Goal: Task Accomplishment & Management: Use online tool/utility

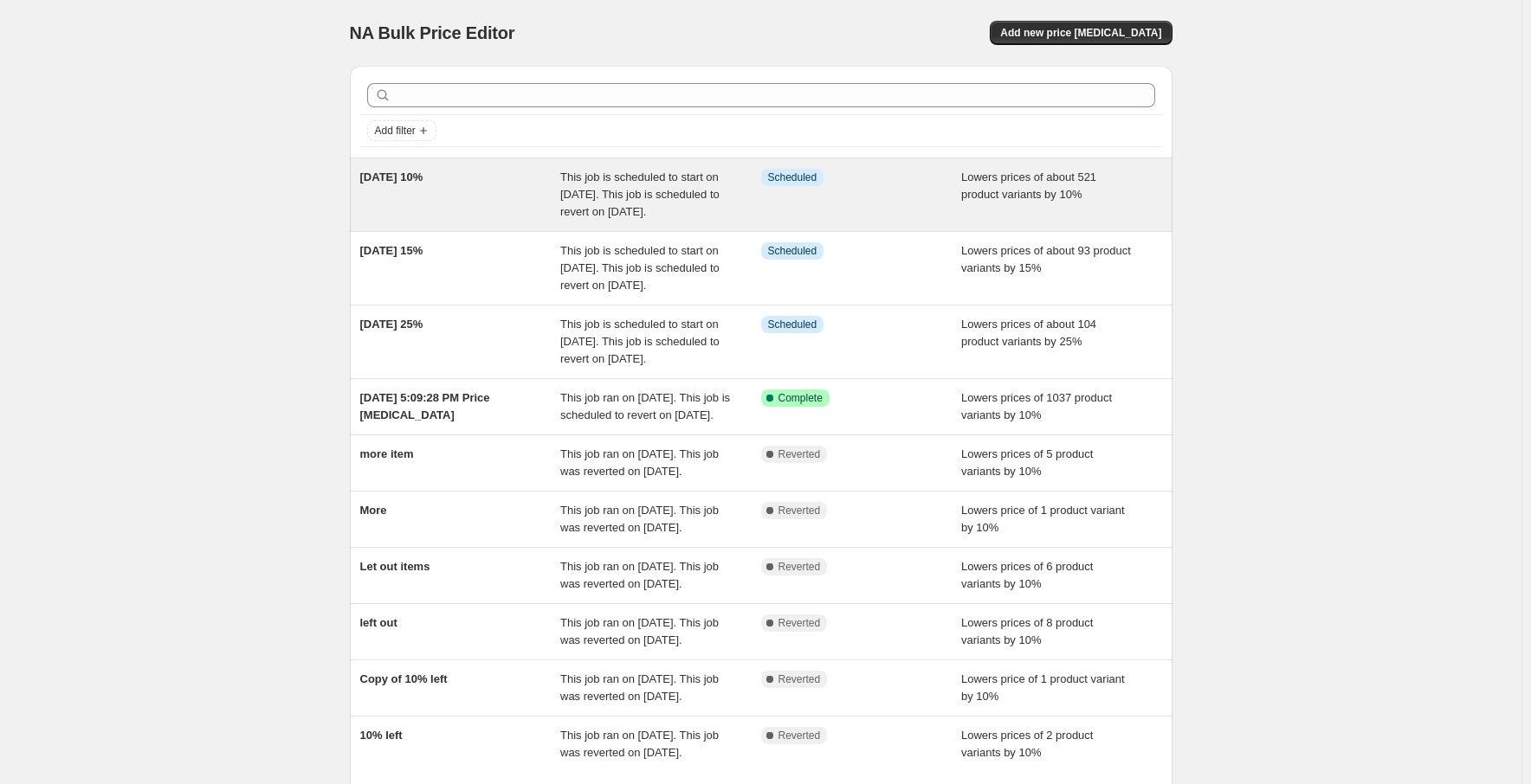
click at [720, 202] on div "This job is scheduled to start on [DATE]. This job is scheduled to revert on [D…" at bounding box center [660, 195] width 201 height 52
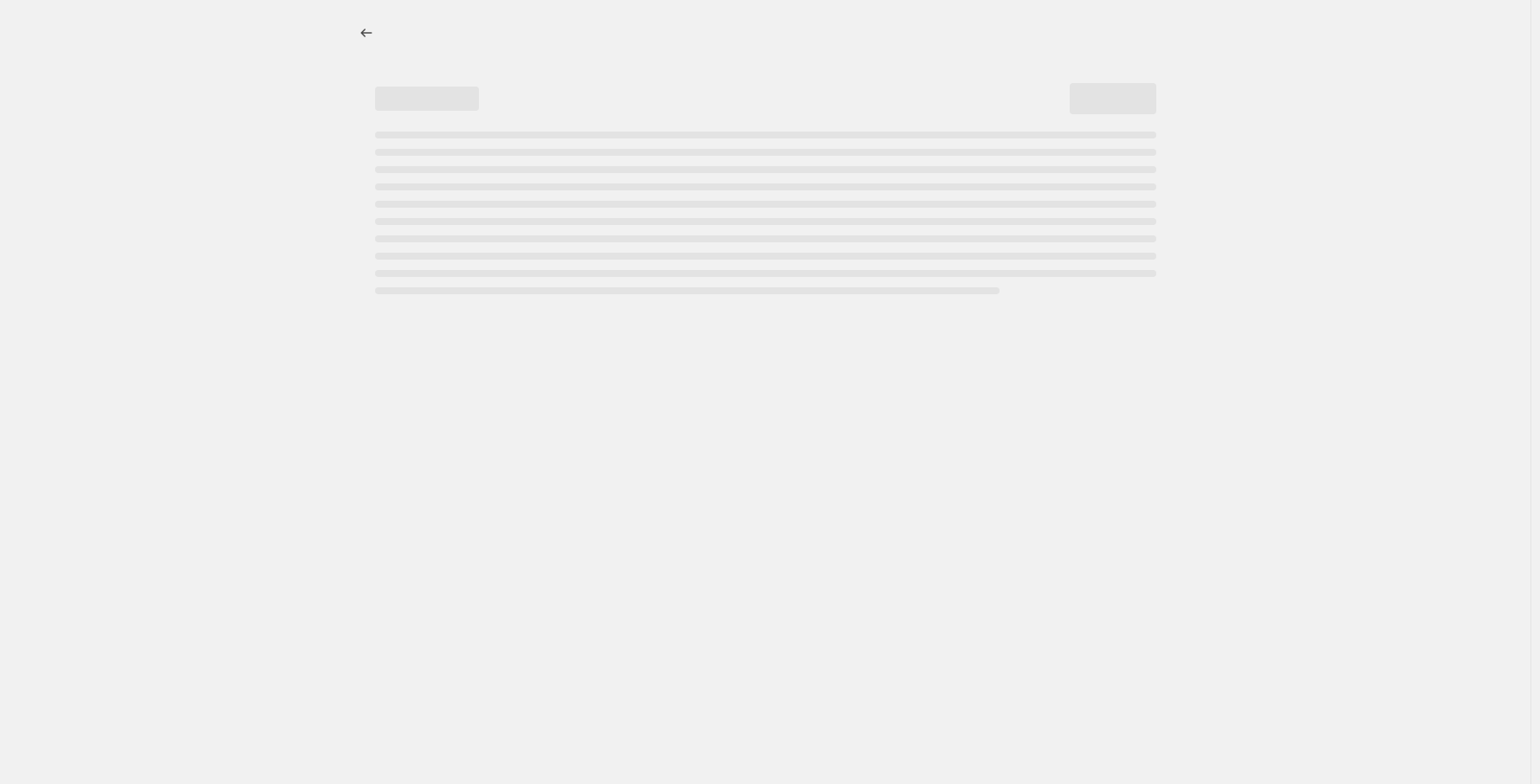
select select "percentage"
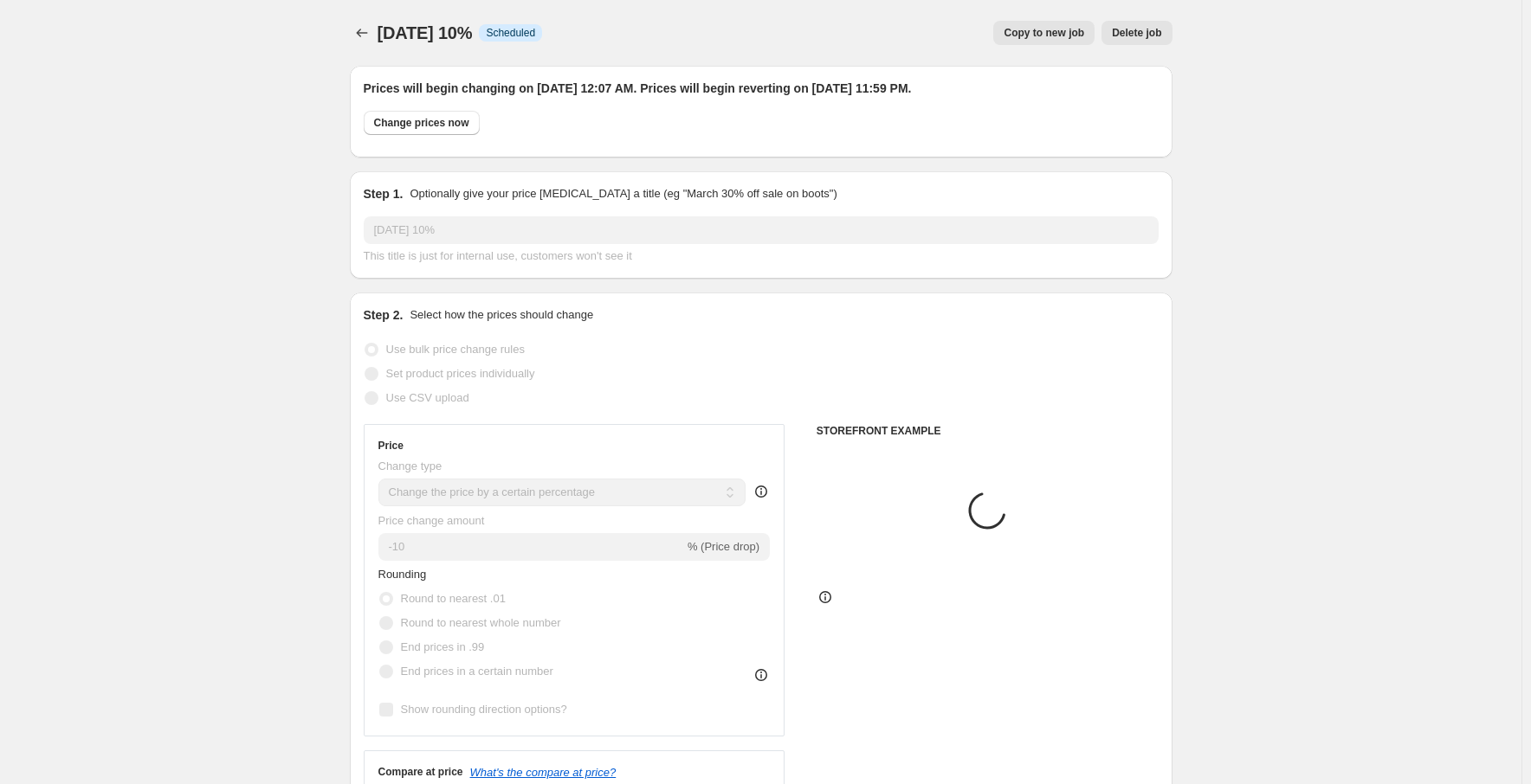
select select "collection"
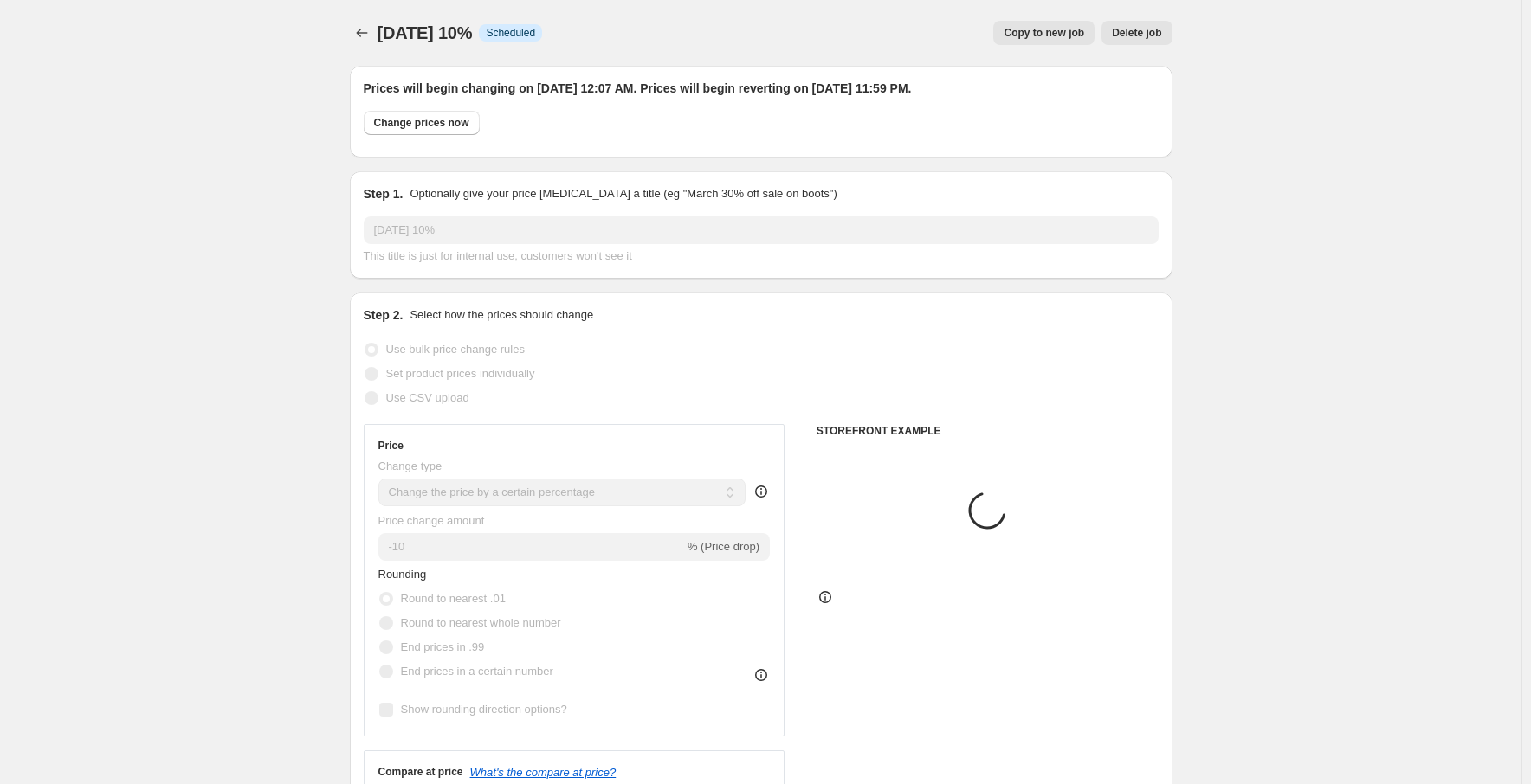
select select "collection"
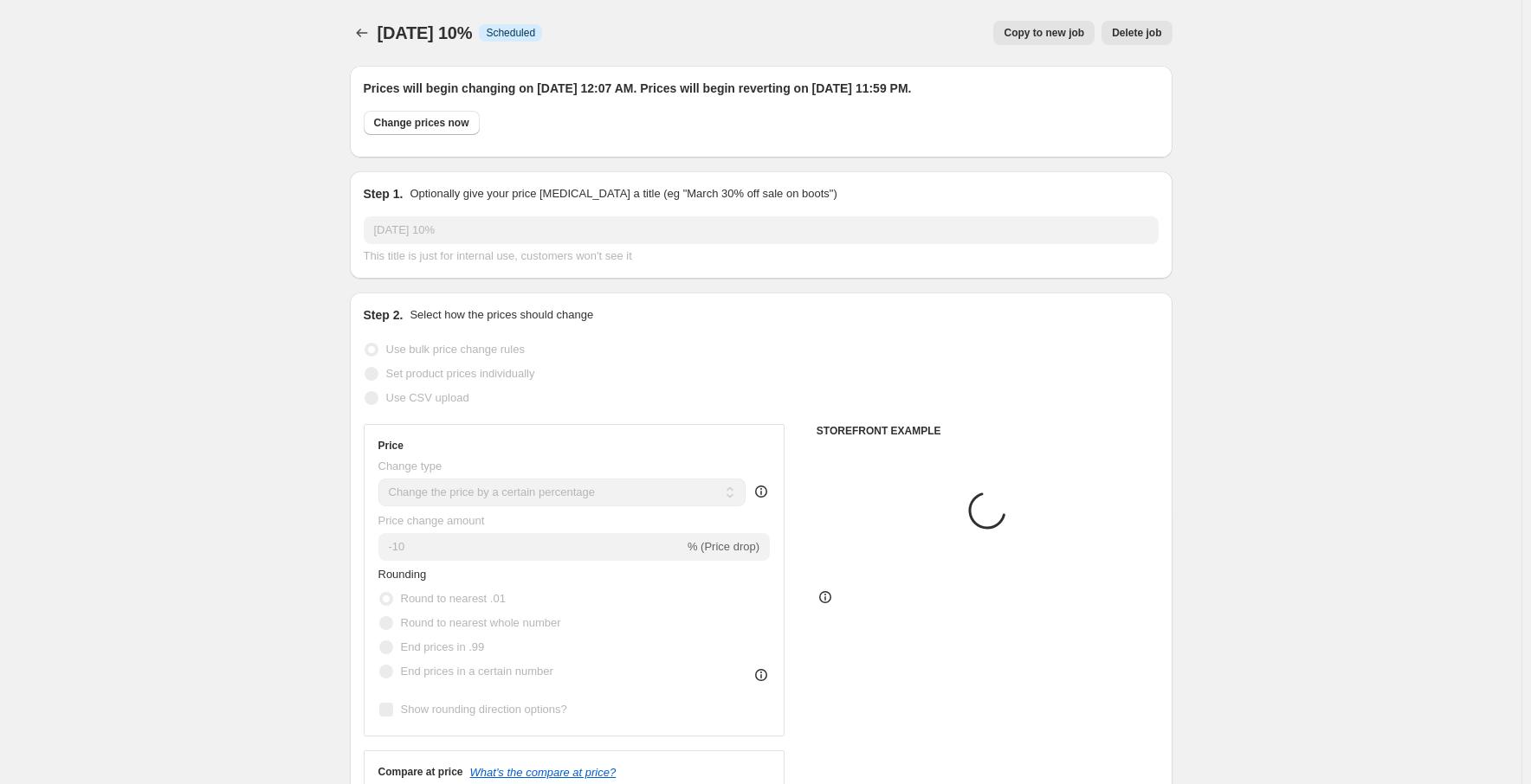
select select "collection"
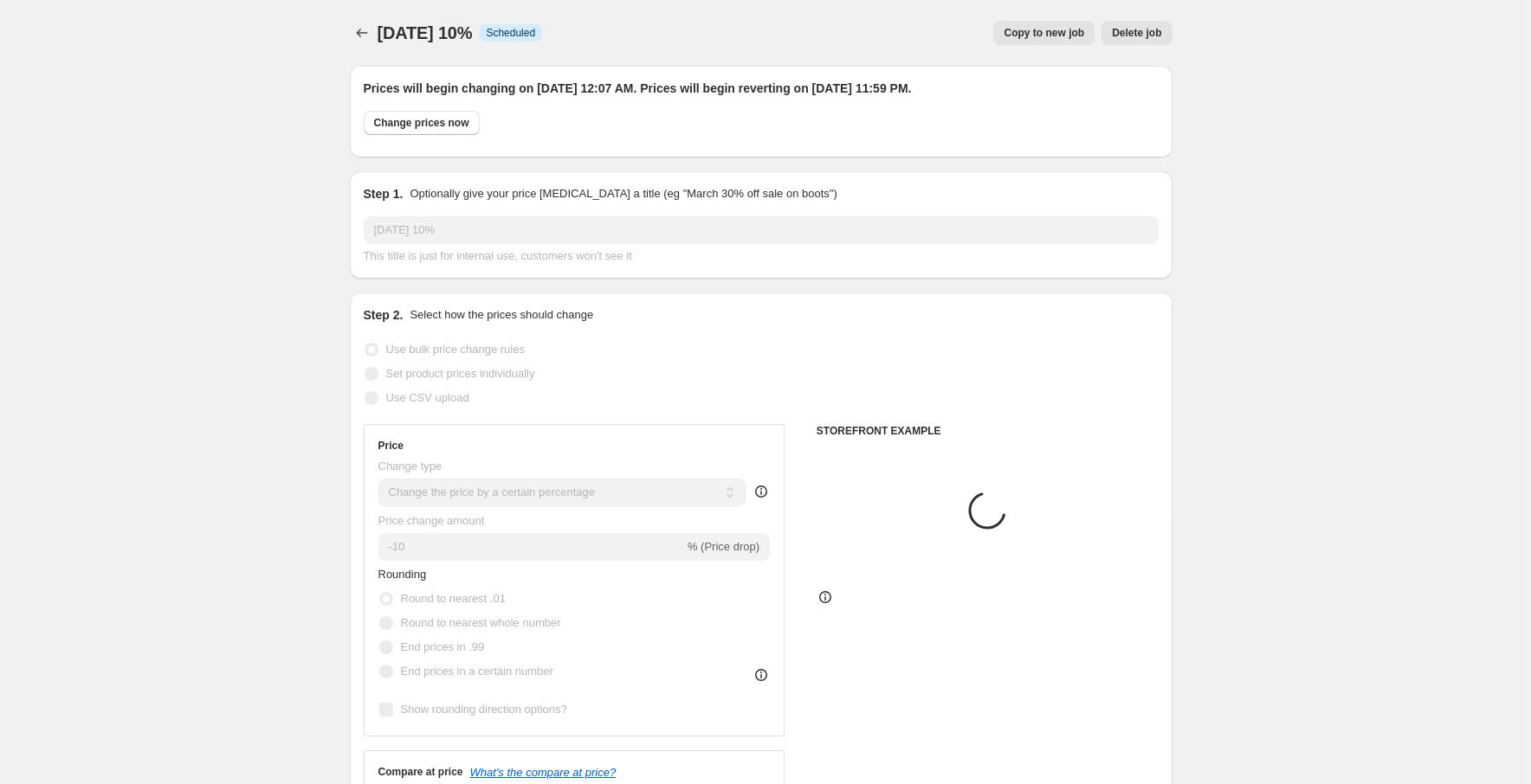
select select "collection"
select select "product"
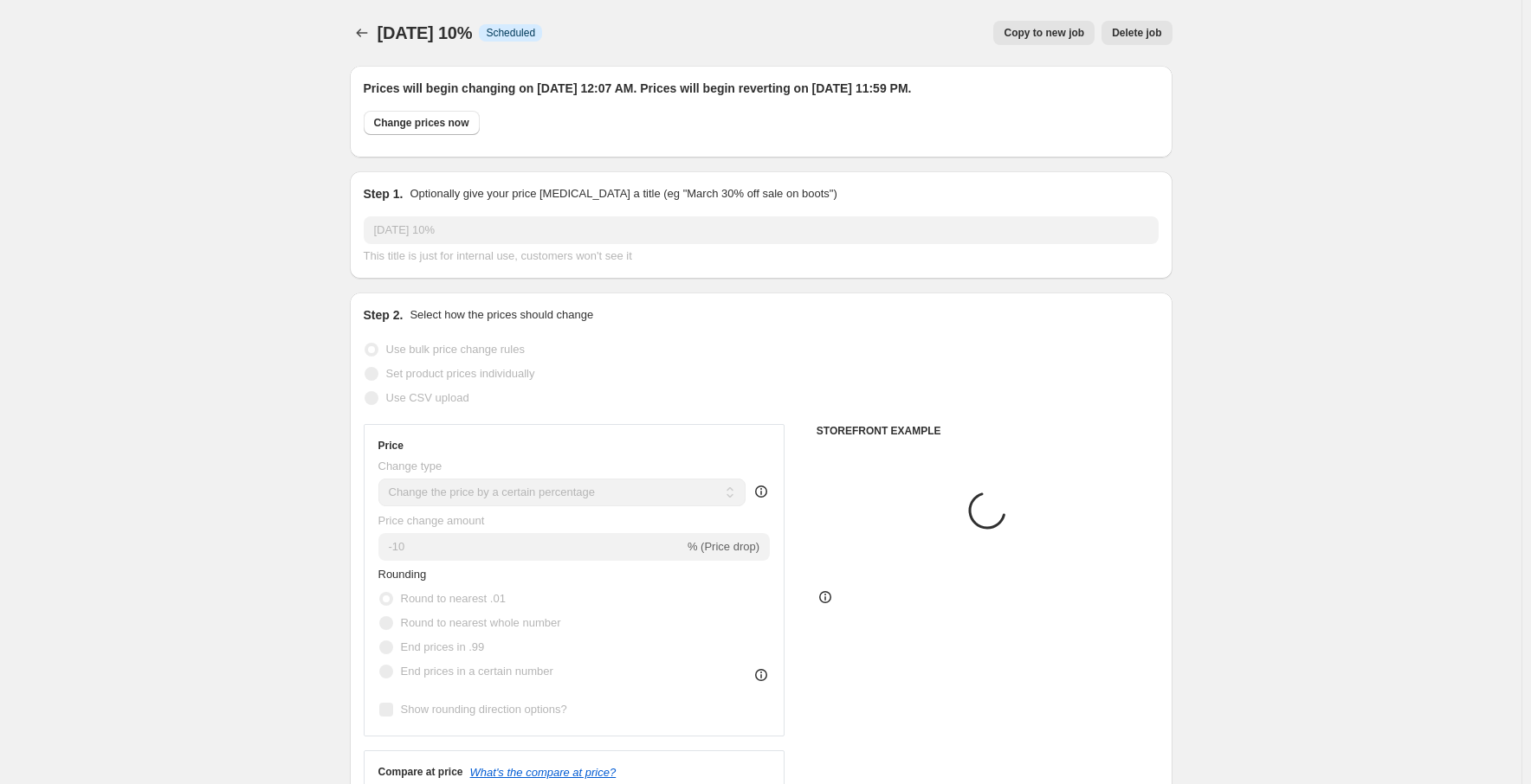
select select "product"
select select "collection"
select select "product"
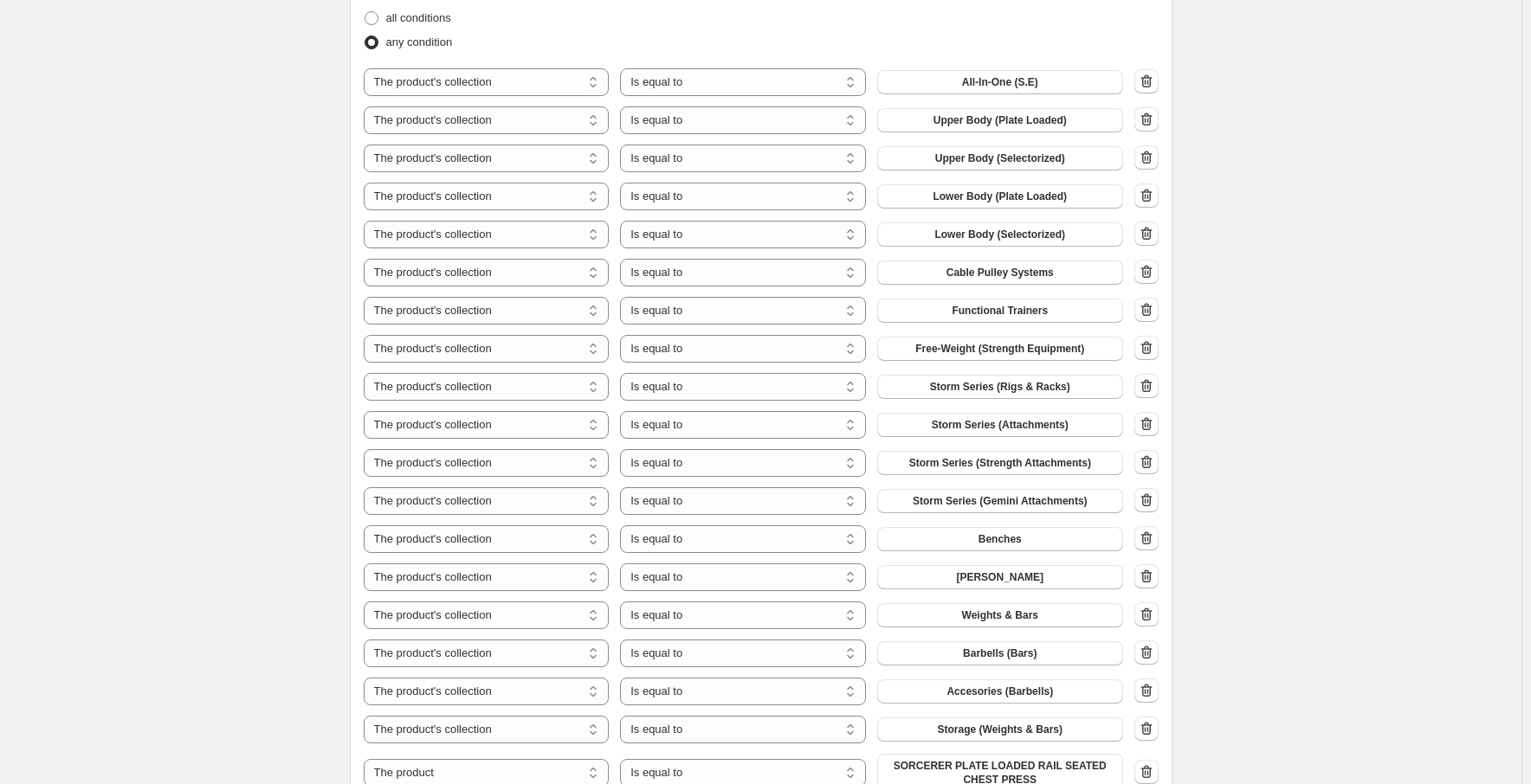
scroll to position [1212, 0]
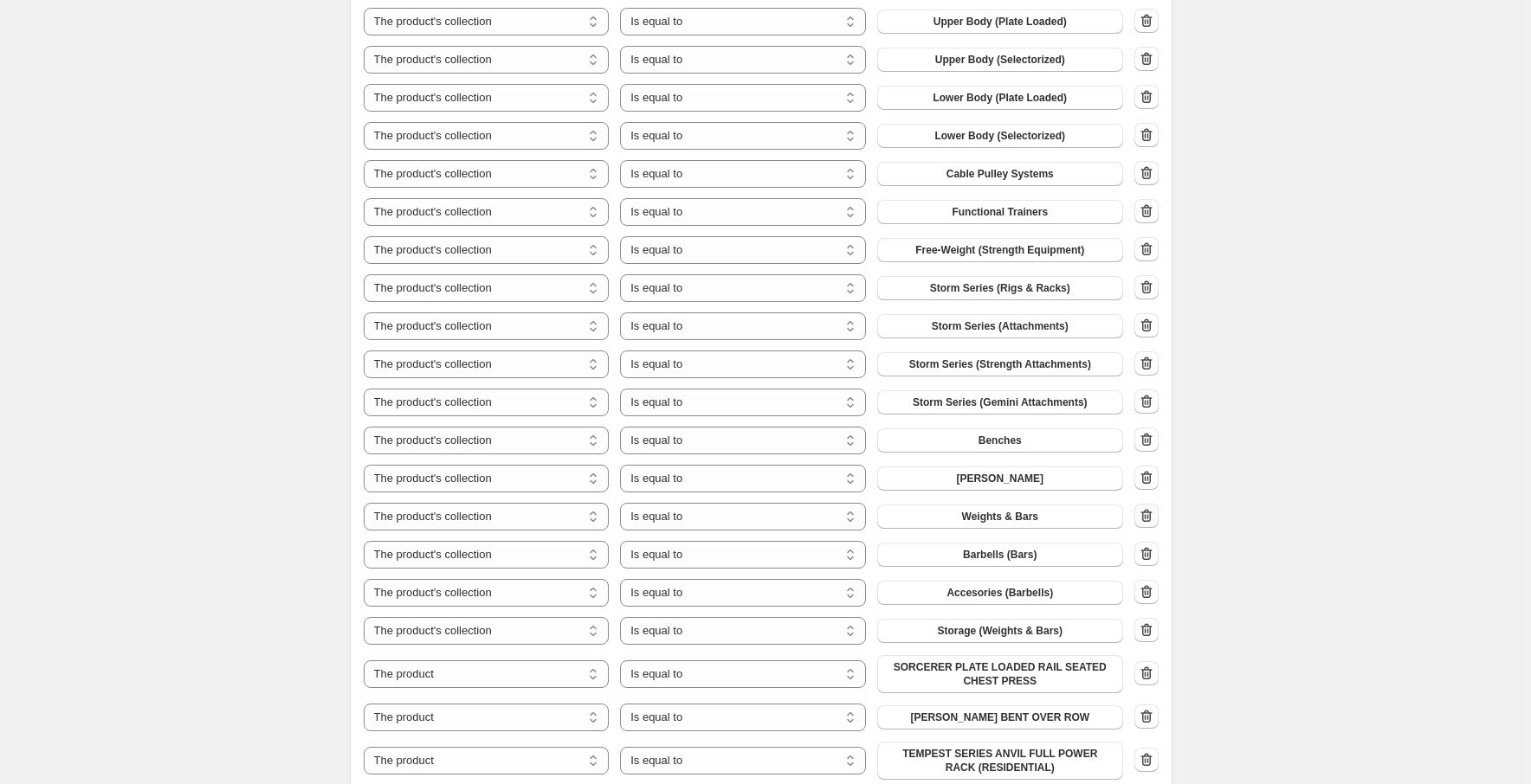
click at [1149, 512] on icon "button" at bounding box center [1146, 515] width 11 height 13
select select "product"
select select "collection"
select select "product"
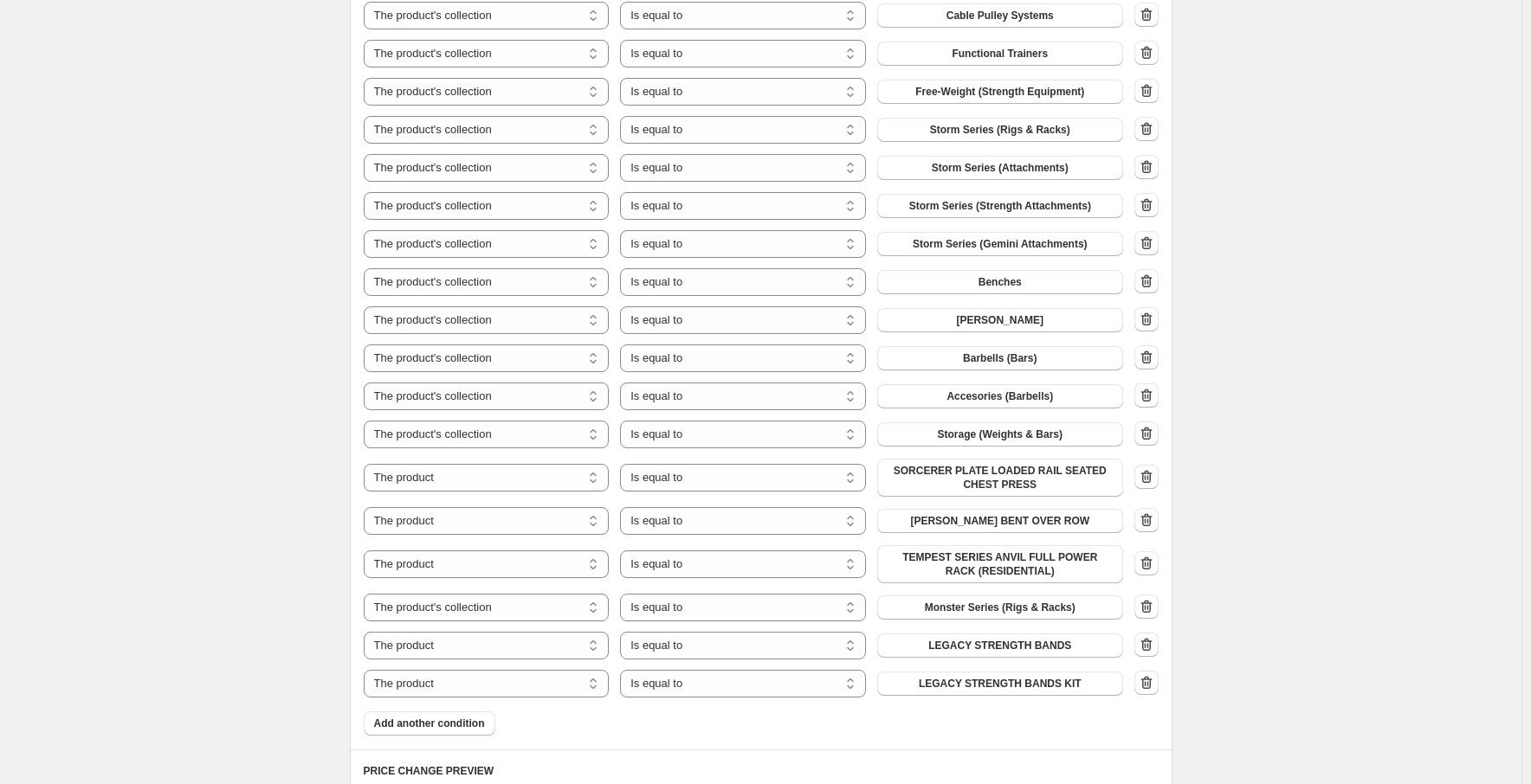
scroll to position [1385, 0]
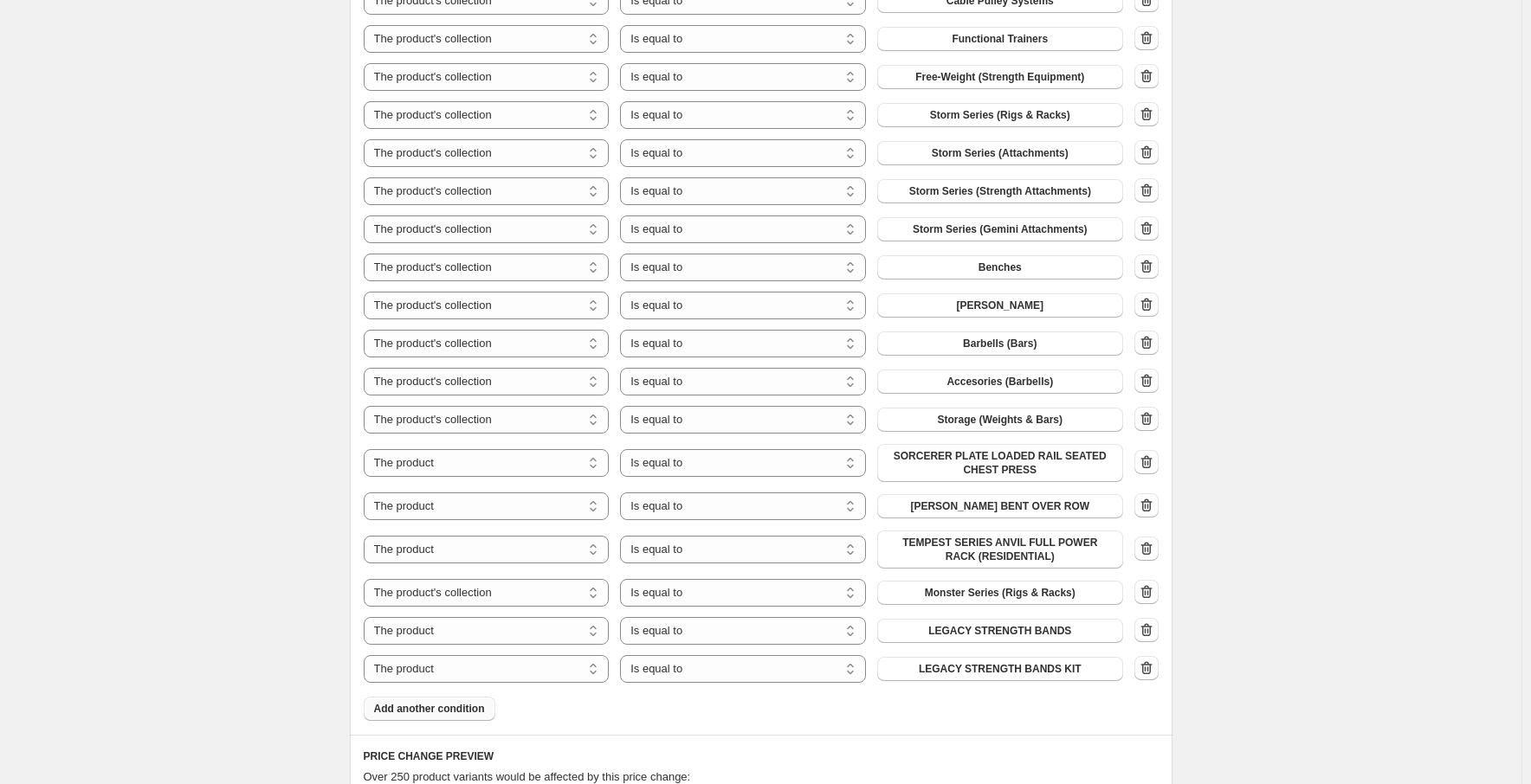
click at [458, 702] on span "Add another condition" at bounding box center [429, 709] width 111 height 14
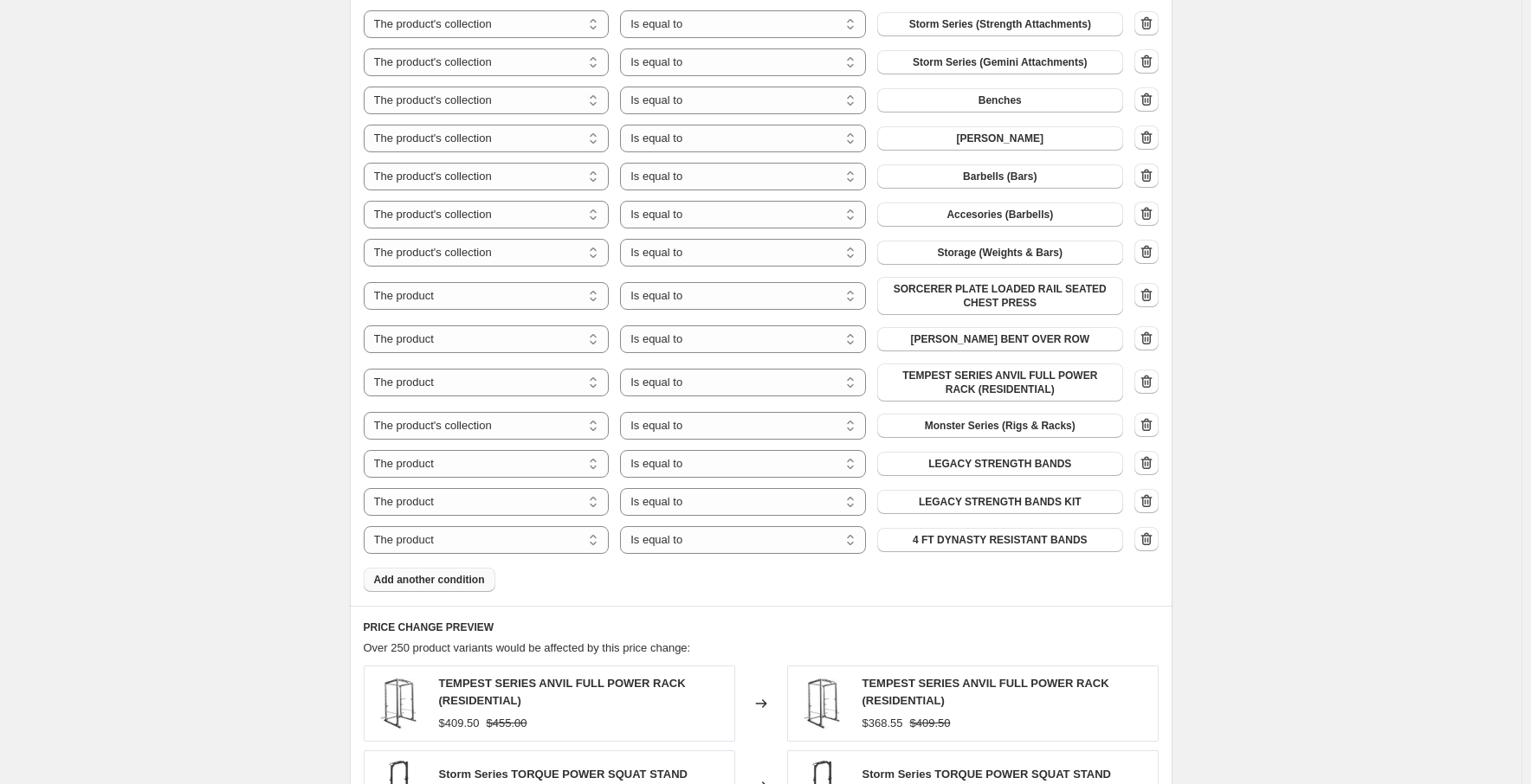
scroll to position [1644, 0]
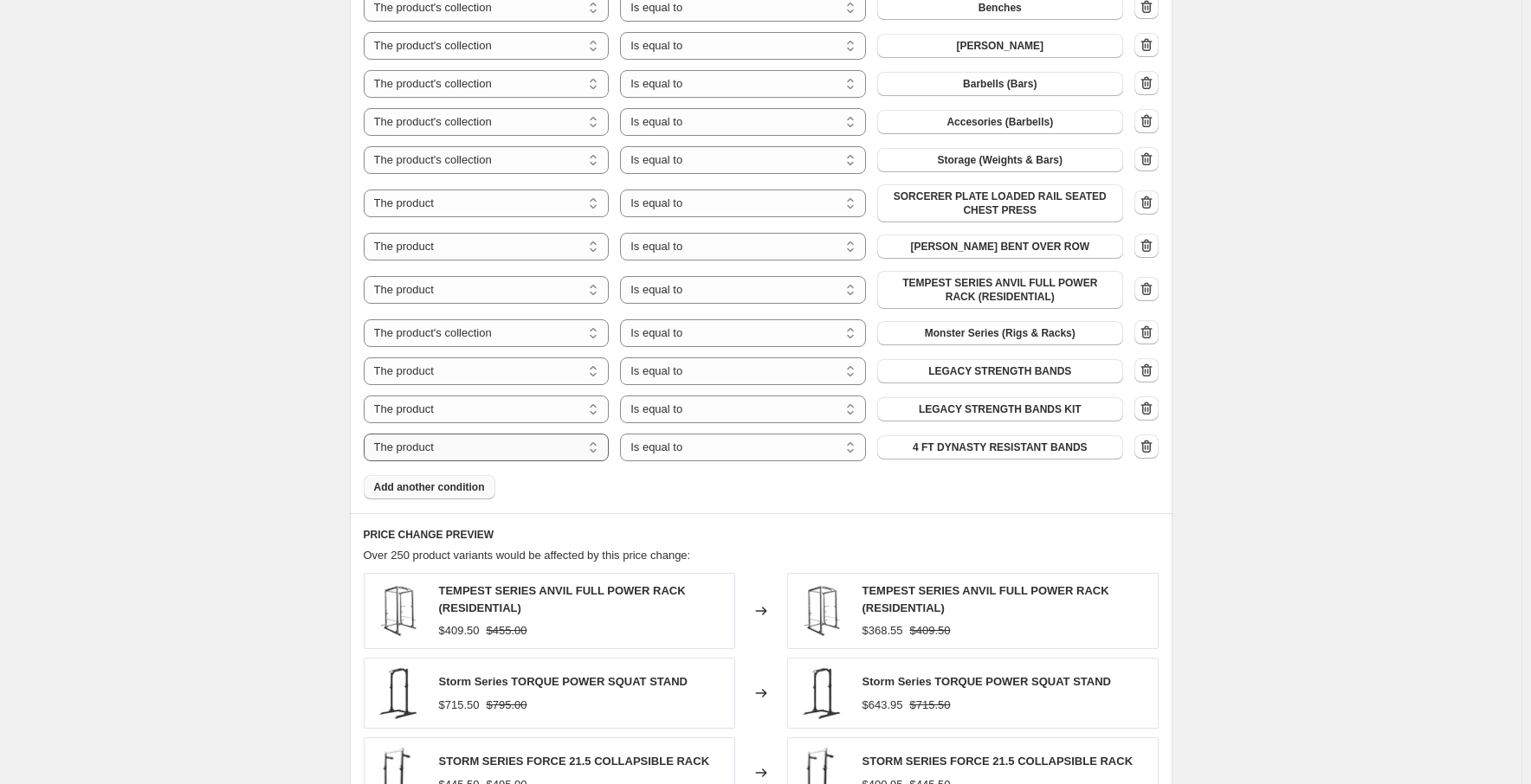
click at [537, 447] on select "The product The product's collection The product's tag The product's vendor The…" at bounding box center [486, 447] width 246 height 28
select select "collection"
click at [987, 447] on span "101 Bundles" at bounding box center [1000, 447] width 61 height 14
click at [469, 494] on button "Add another condition" at bounding box center [429, 487] width 131 height 24
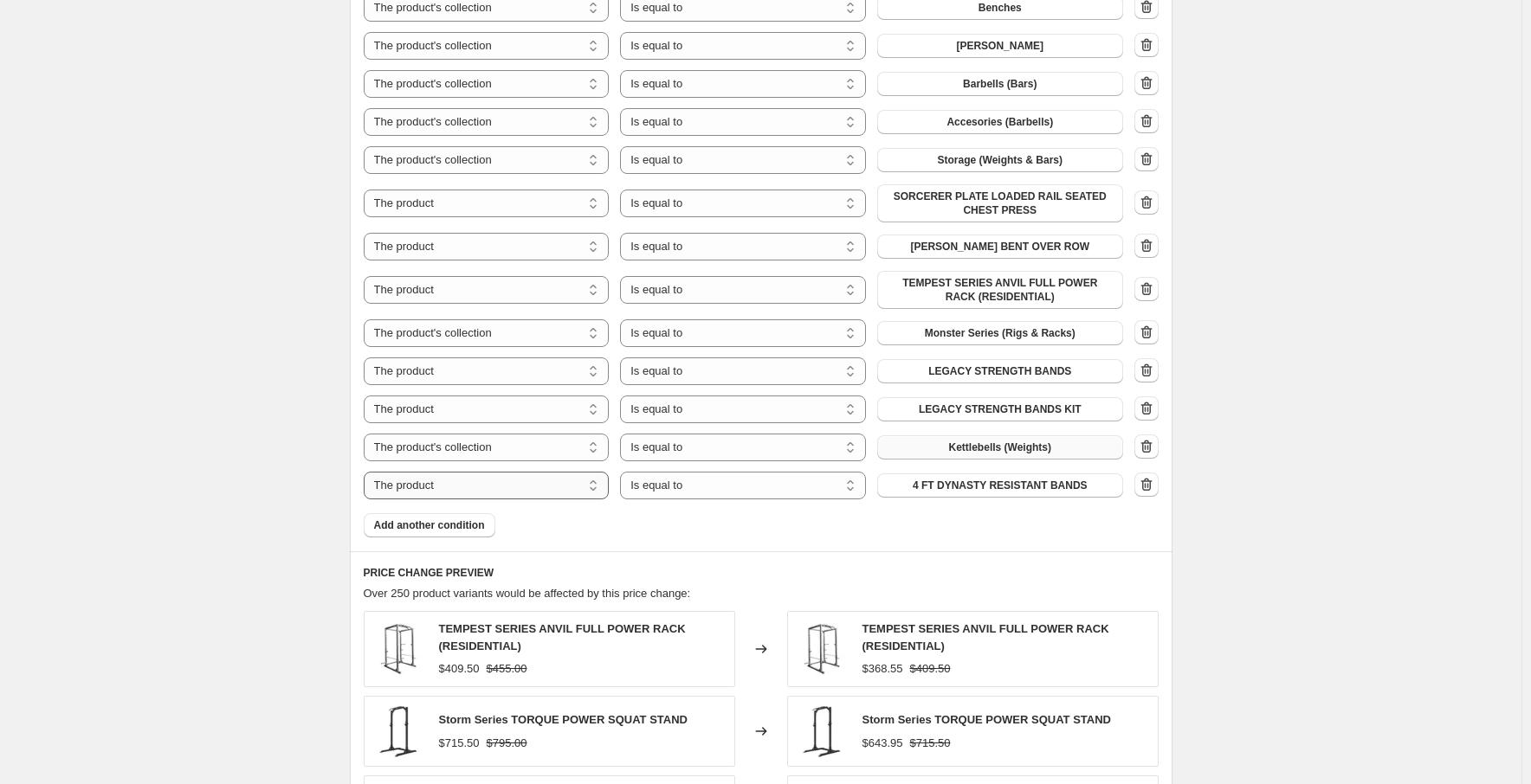
click at [523, 485] on select "The product The product's collection The product's tag The product's vendor The…" at bounding box center [486, 485] width 246 height 28
click at [1056, 486] on button "101 Bundles" at bounding box center [1000, 485] width 246 height 24
click at [502, 493] on select "The product The product's collection The product's tag The product's vendor The…" at bounding box center [486, 485] width 246 height 28
select select "product"
click at [1030, 490] on span "4 FT DYNASTY RESISTANT BANDS" at bounding box center [1000, 485] width 175 height 14
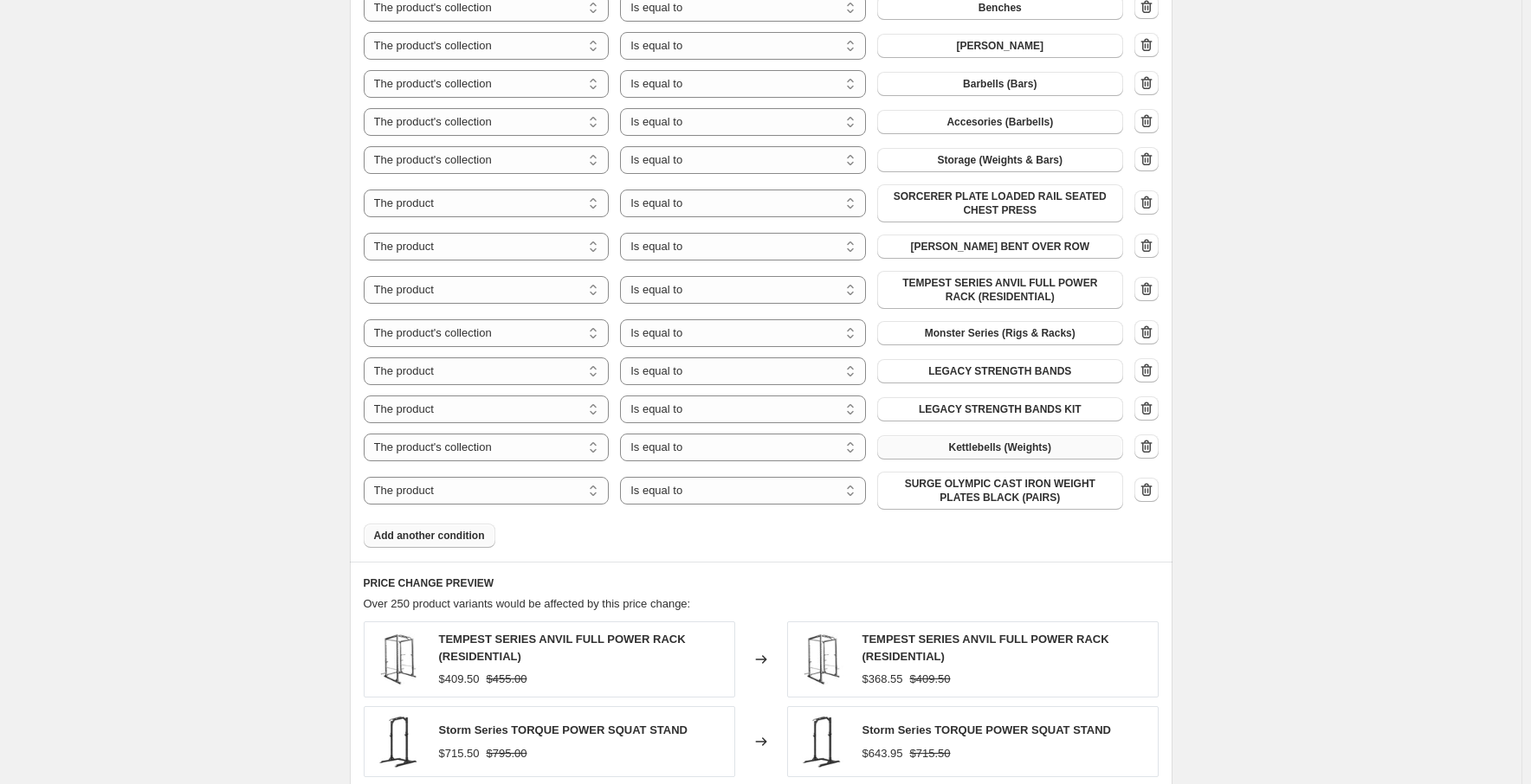
click at [466, 536] on span "Add another condition" at bounding box center [429, 536] width 111 height 14
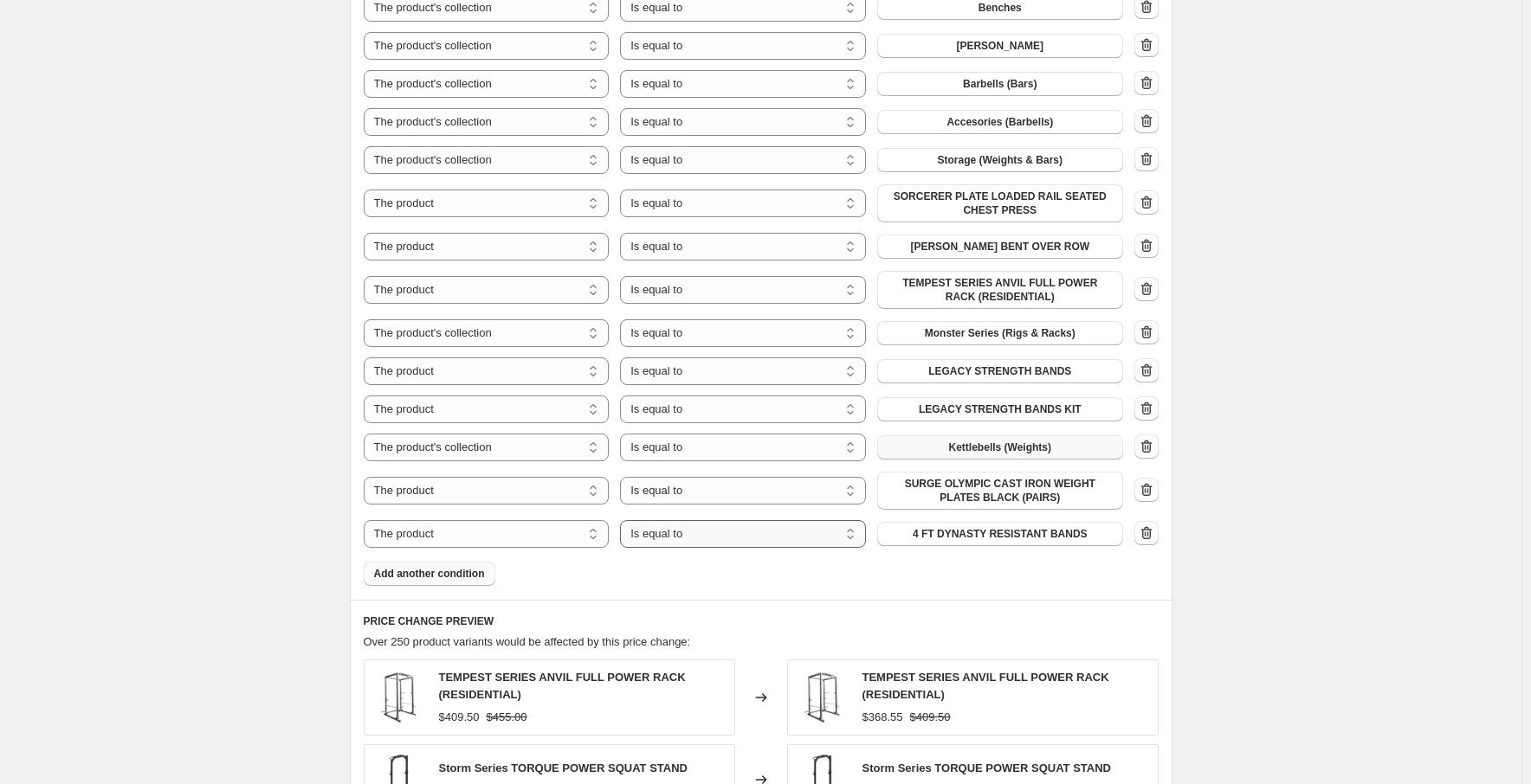
click at [744, 544] on select "Is equal to Is not equal to" at bounding box center [742, 534] width 246 height 28
click at [624, 520] on select "Is equal to Is not equal to" at bounding box center [742, 534] width 246 height 28
click at [1005, 536] on span "4 FT DYNASTY RESISTANT BANDS" at bounding box center [1000, 534] width 175 height 14
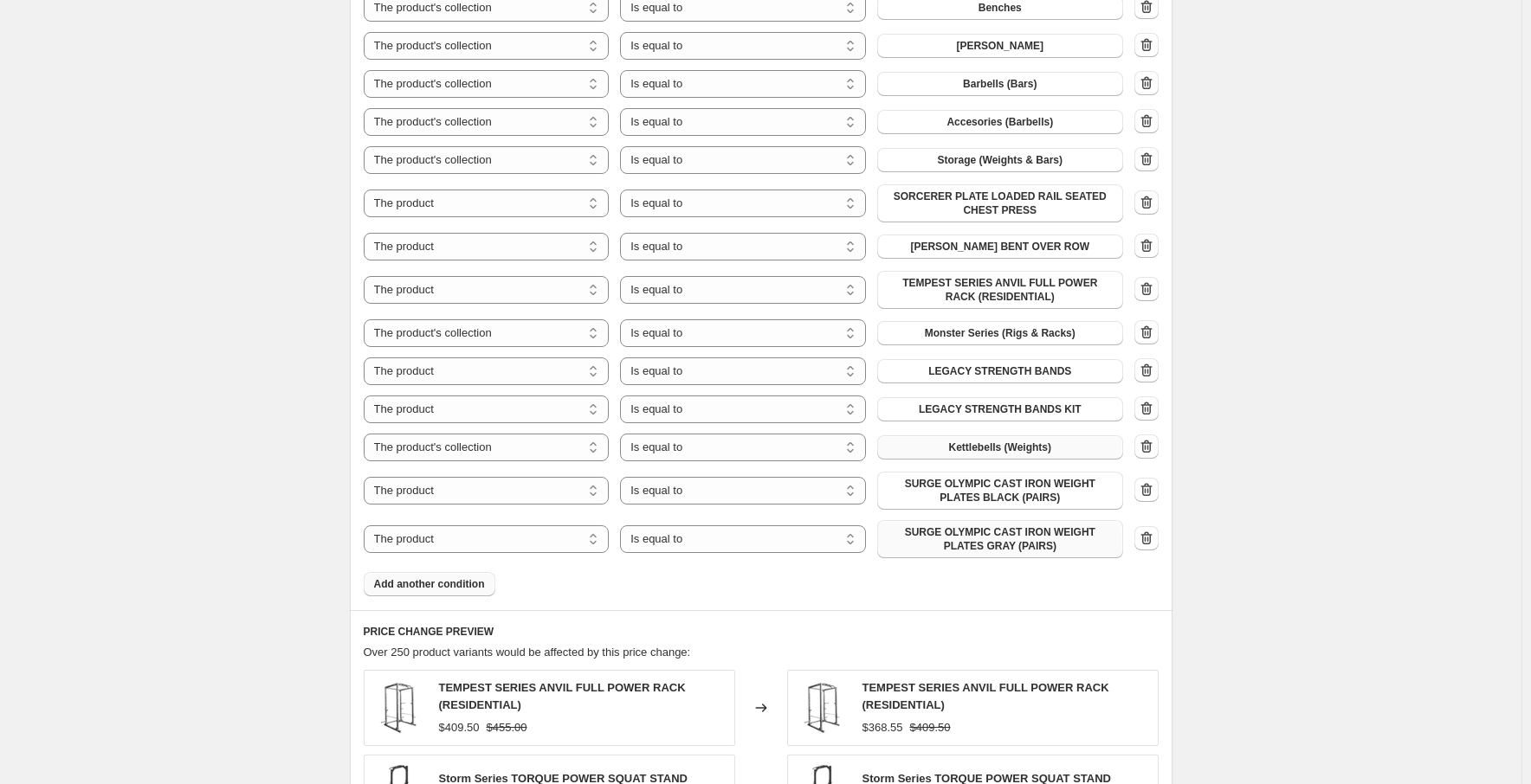
scroll to position [1818, 0]
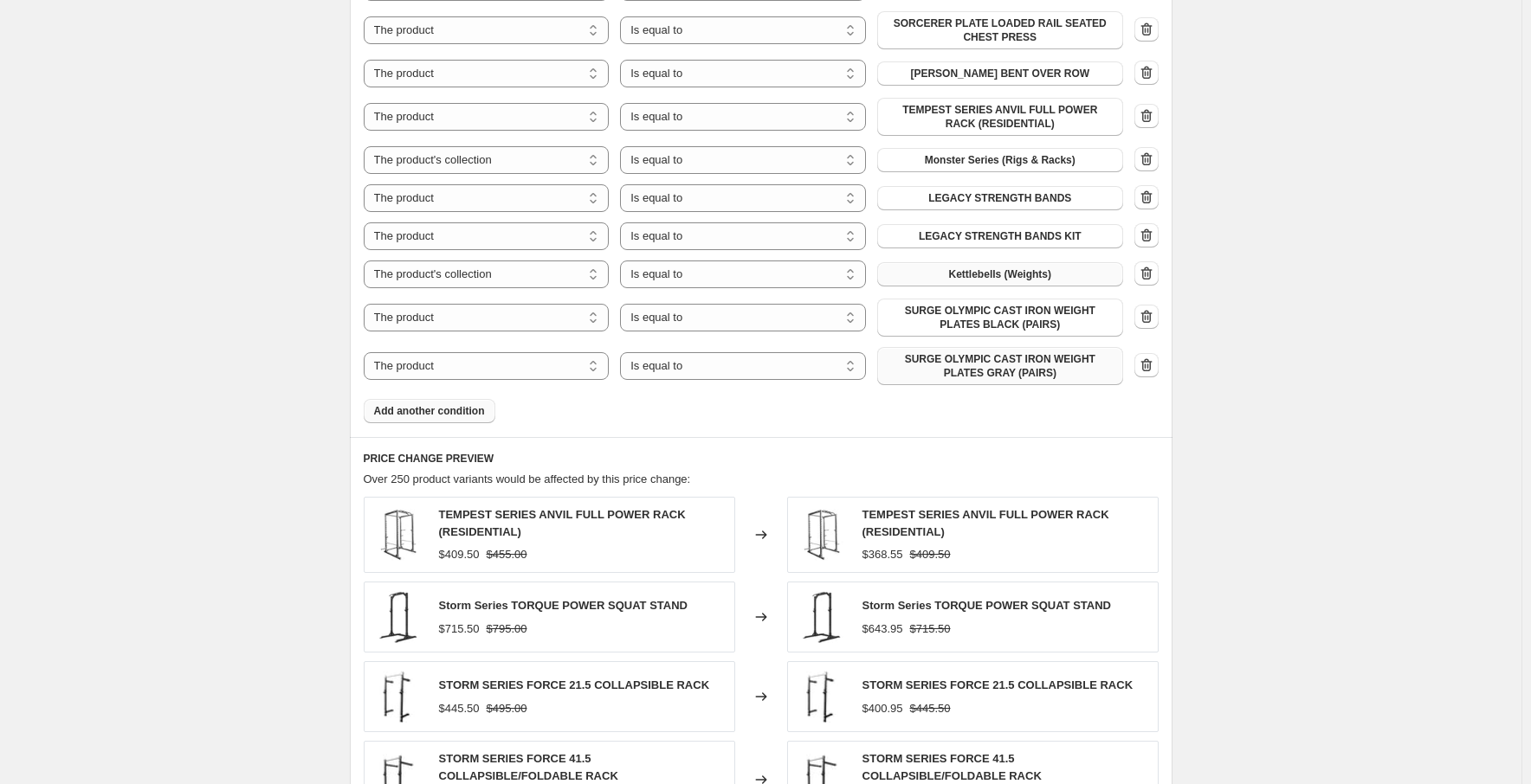
click at [446, 405] on span "Add another condition" at bounding box center [429, 411] width 111 height 14
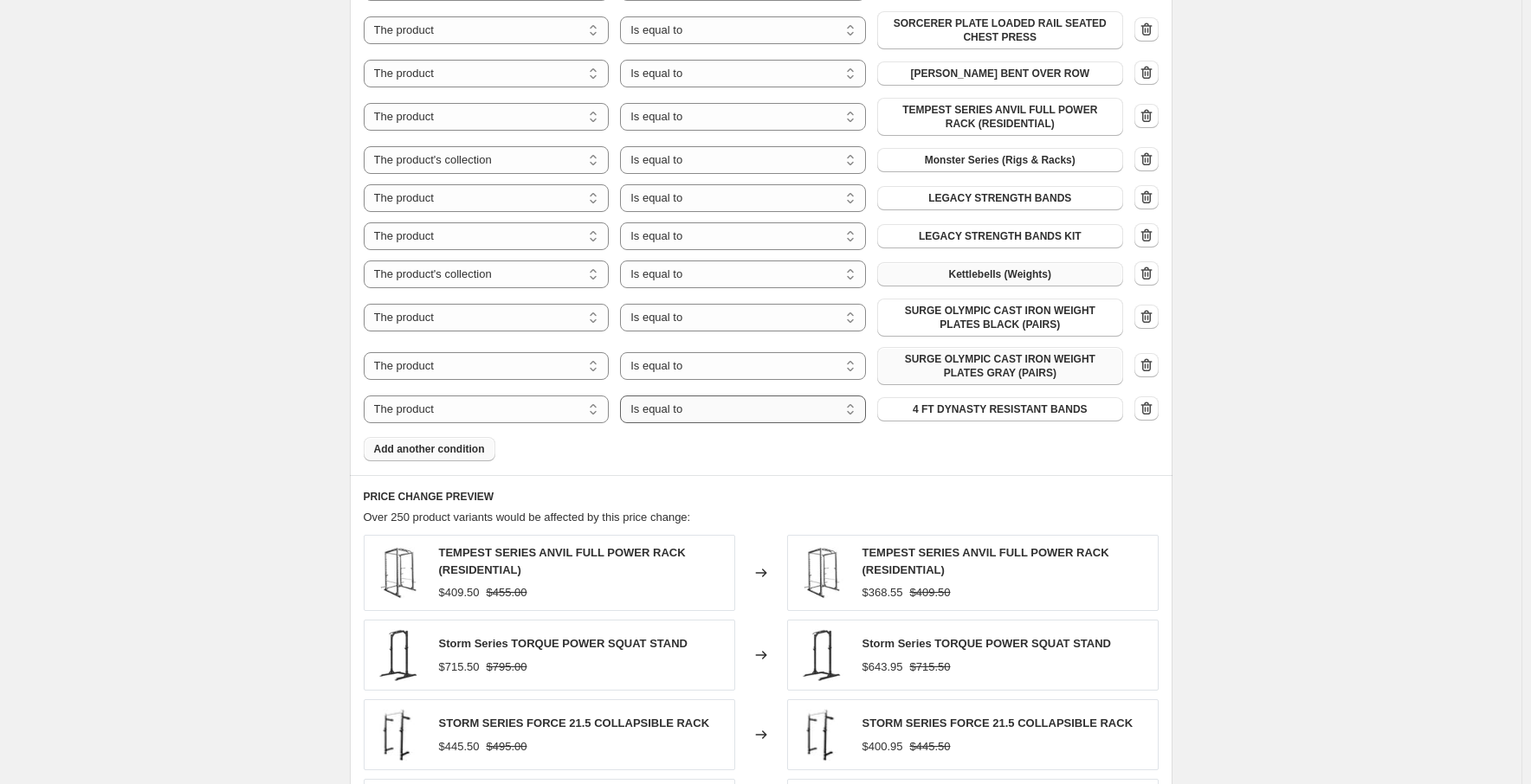
click at [781, 405] on select "Is equal to Is not equal to" at bounding box center [742, 409] width 246 height 28
click at [1020, 406] on span "4 FT DYNASTY RESISTANT BANDS" at bounding box center [1000, 409] width 175 height 14
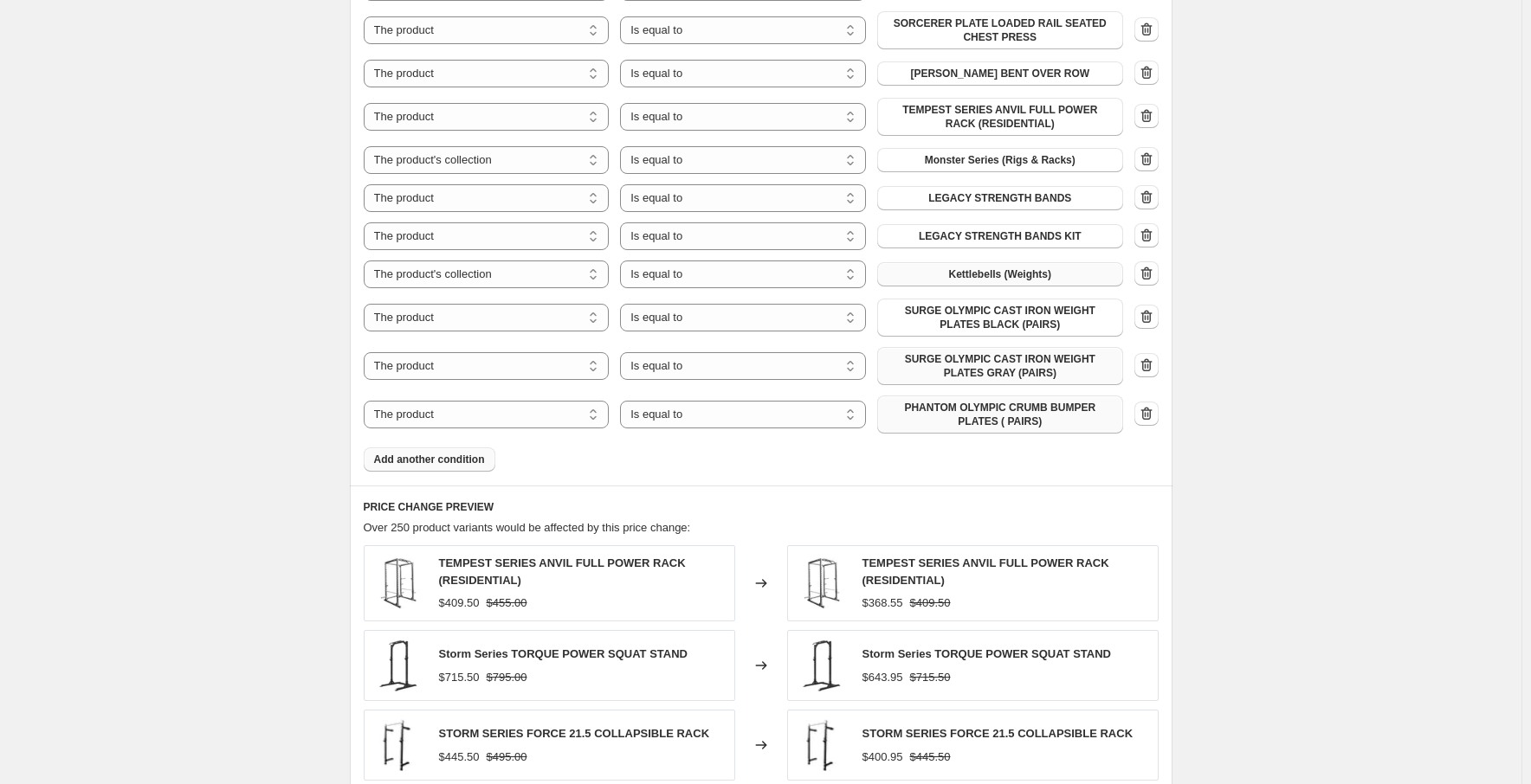
click at [446, 464] on span "Add another condition" at bounding box center [429, 459] width 111 height 14
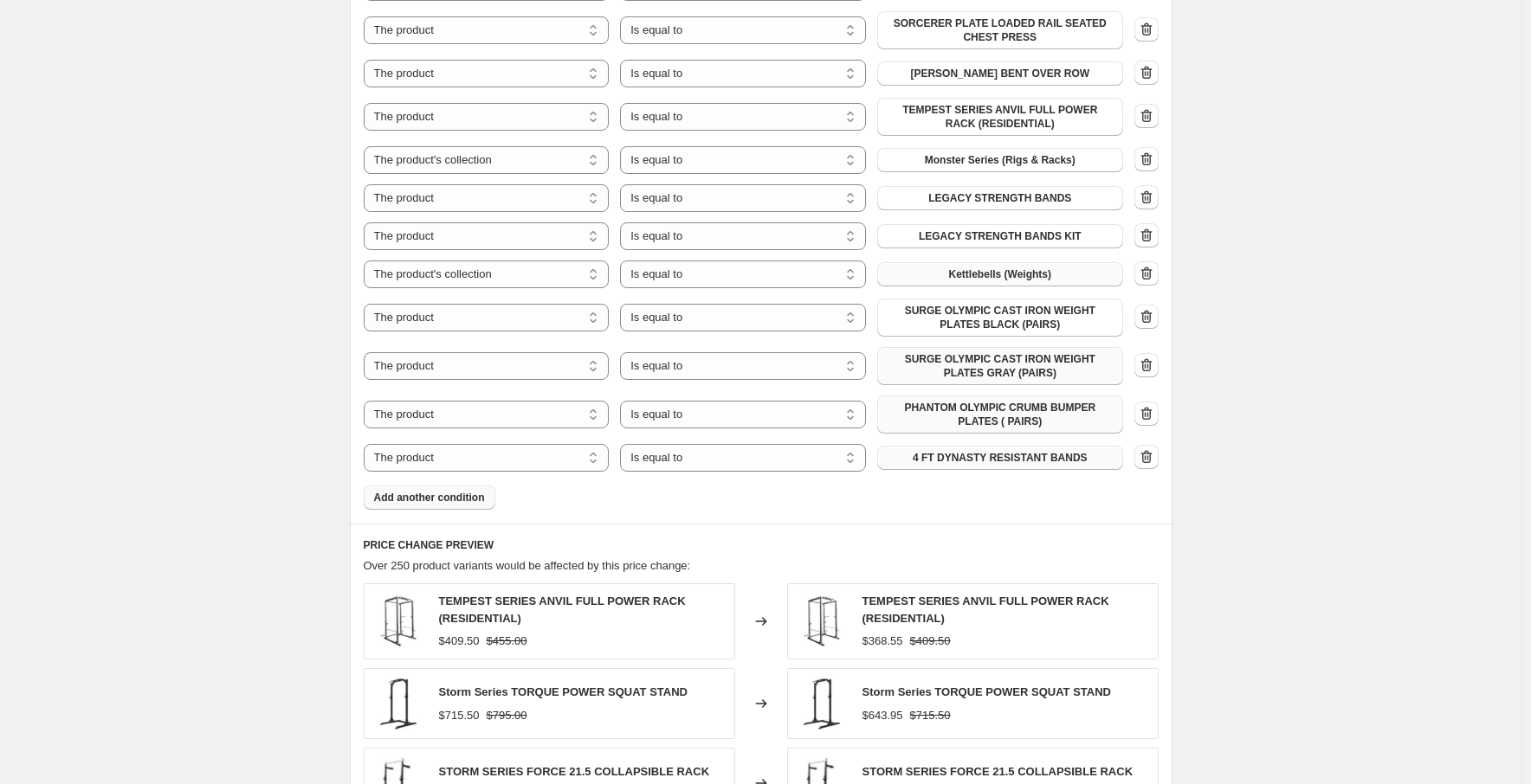
click at [1015, 456] on span "4 FT DYNASTY RESISTANT BANDS" at bounding box center [1000, 458] width 175 height 14
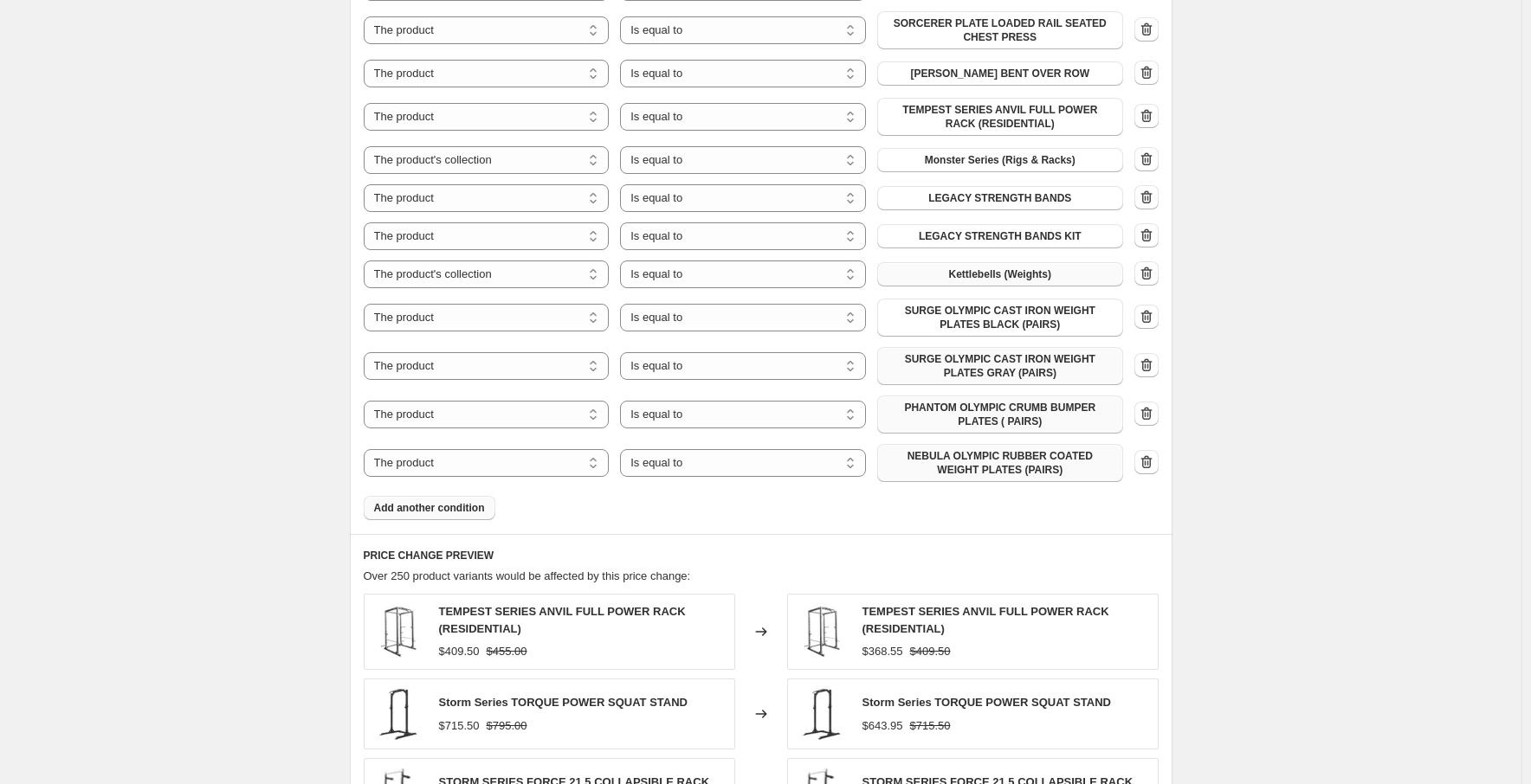
click at [466, 510] on span "Add another condition" at bounding box center [429, 508] width 111 height 14
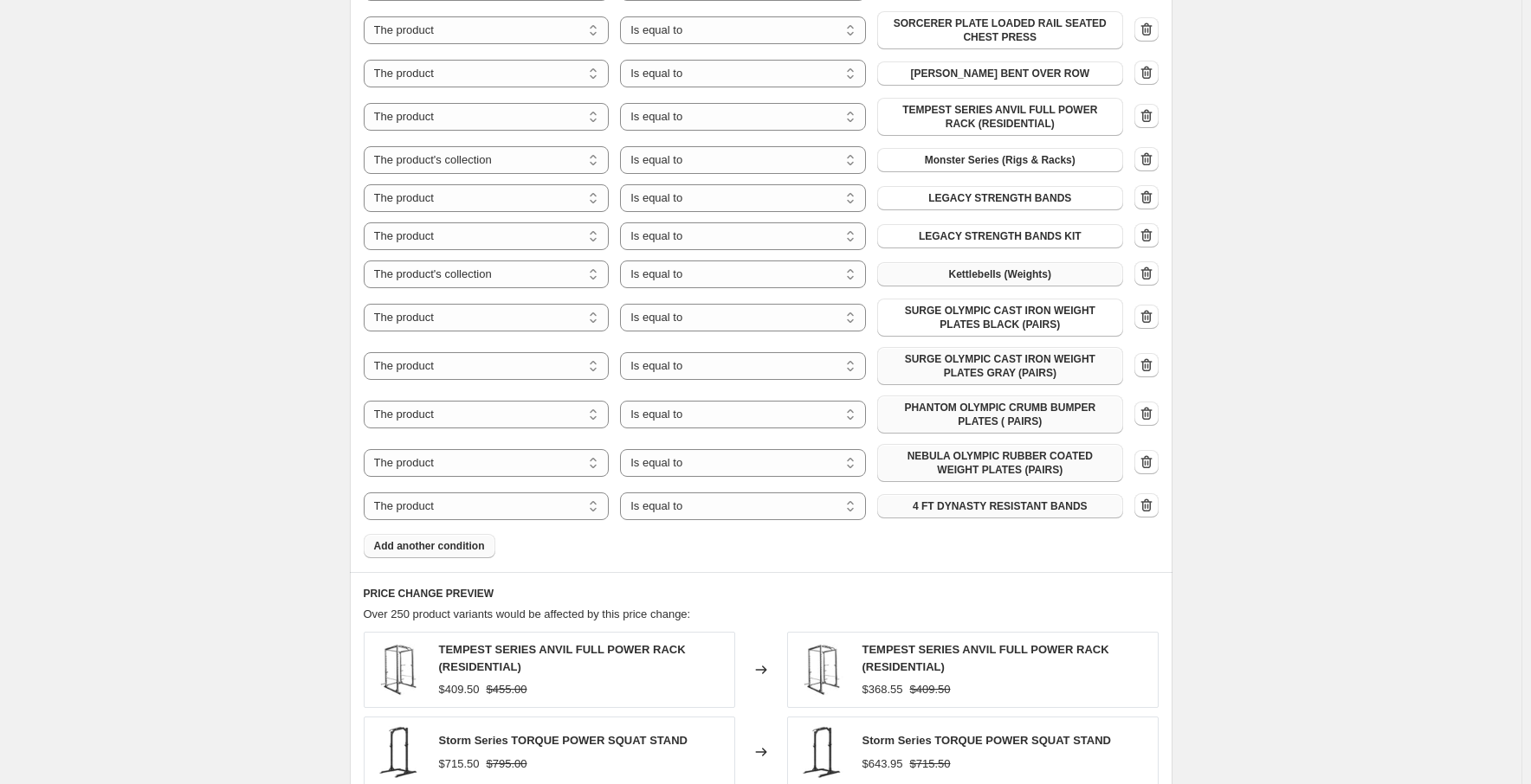
click at [1007, 513] on button "4 FT DYNASTY RESISTANT BANDS" at bounding box center [1000, 506] width 246 height 24
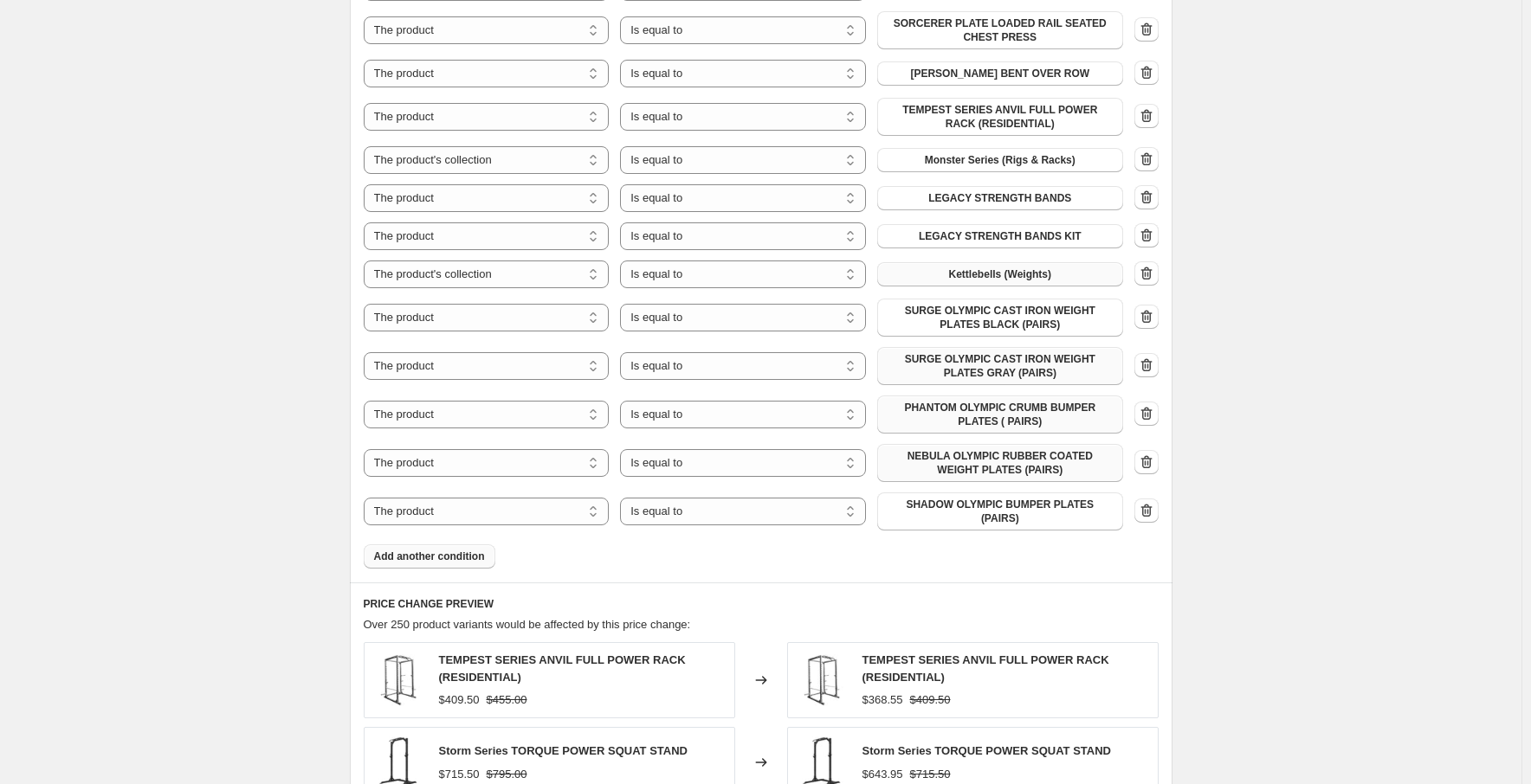
click at [462, 552] on span "Add another condition" at bounding box center [429, 556] width 111 height 14
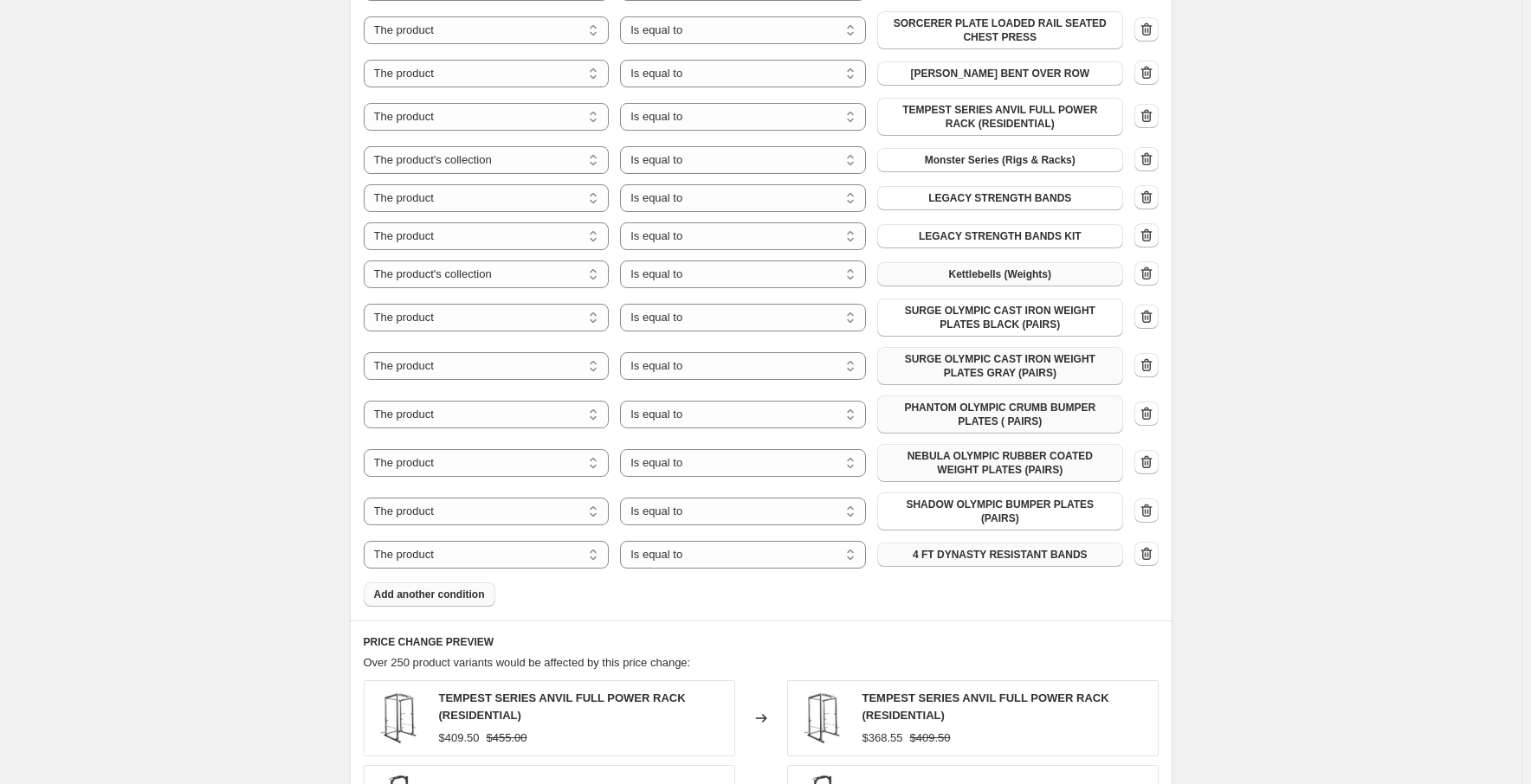
click at [957, 554] on span "4 FT DYNASTY RESISTANT BANDS" at bounding box center [1000, 554] width 175 height 14
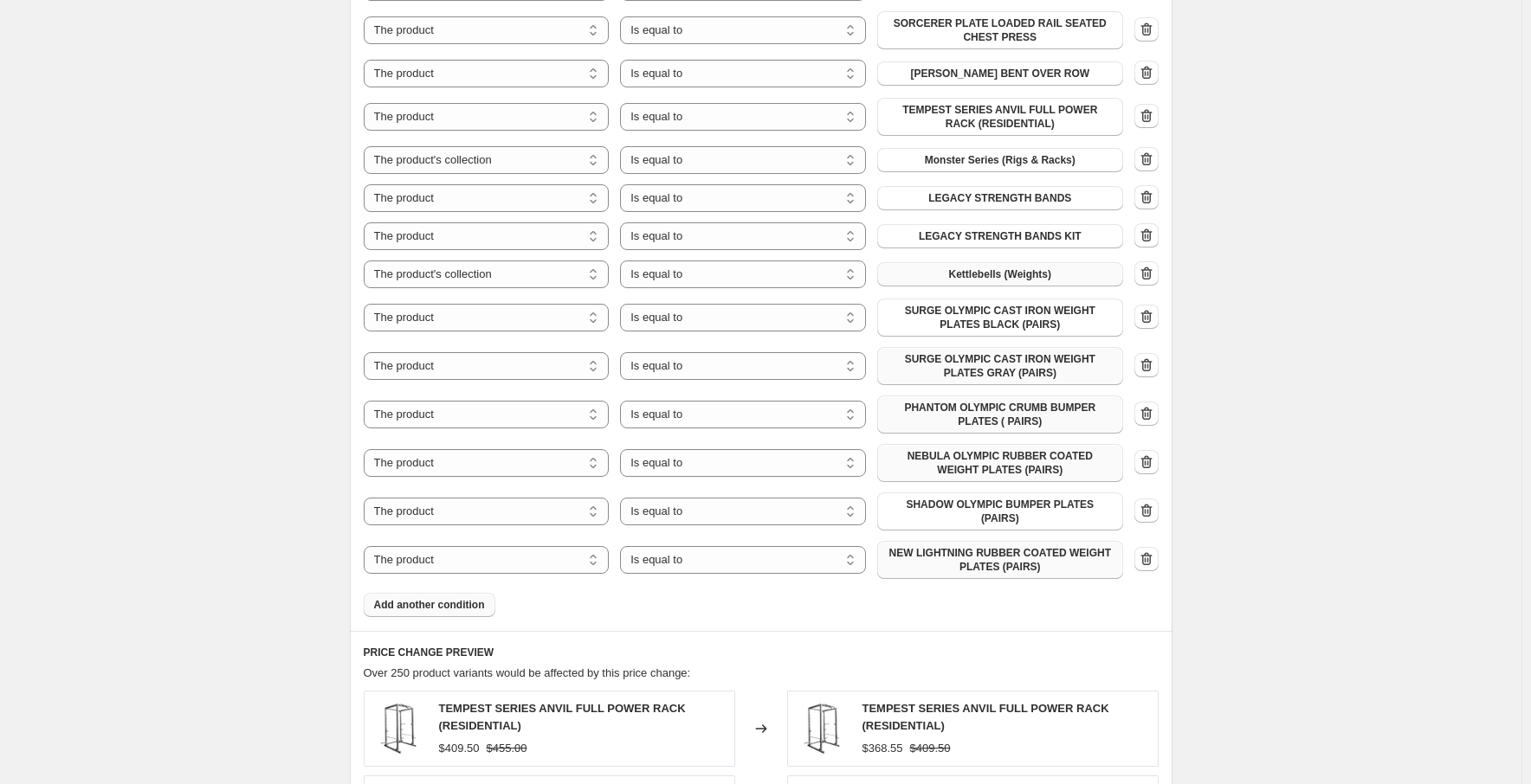
click at [444, 606] on span "Add another condition" at bounding box center [429, 605] width 111 height 14
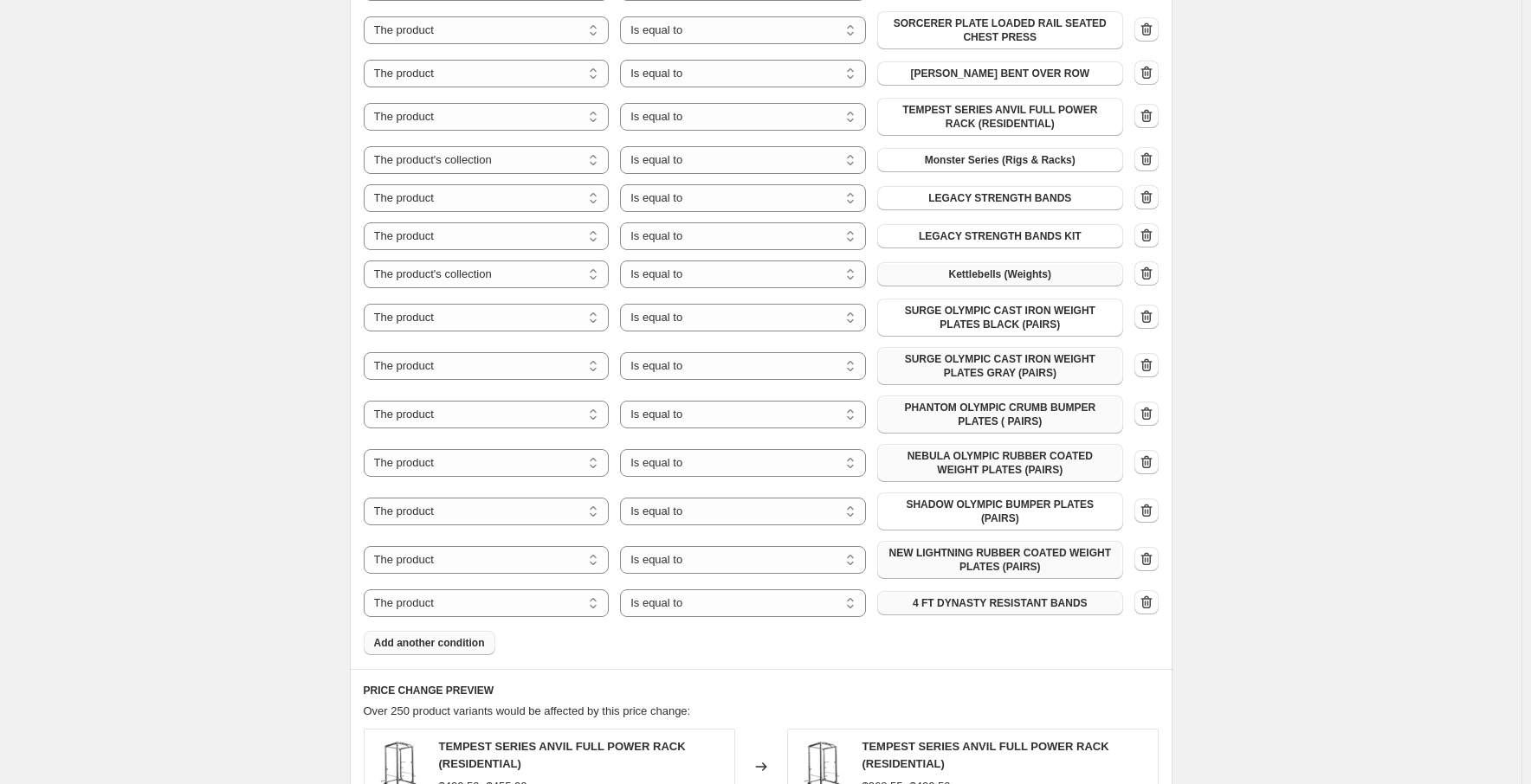
click at [1021, 606] on span "4 FT DYNASTY RESISTANT BANDS" at bounding box center [1000, 603] width 175 height 14
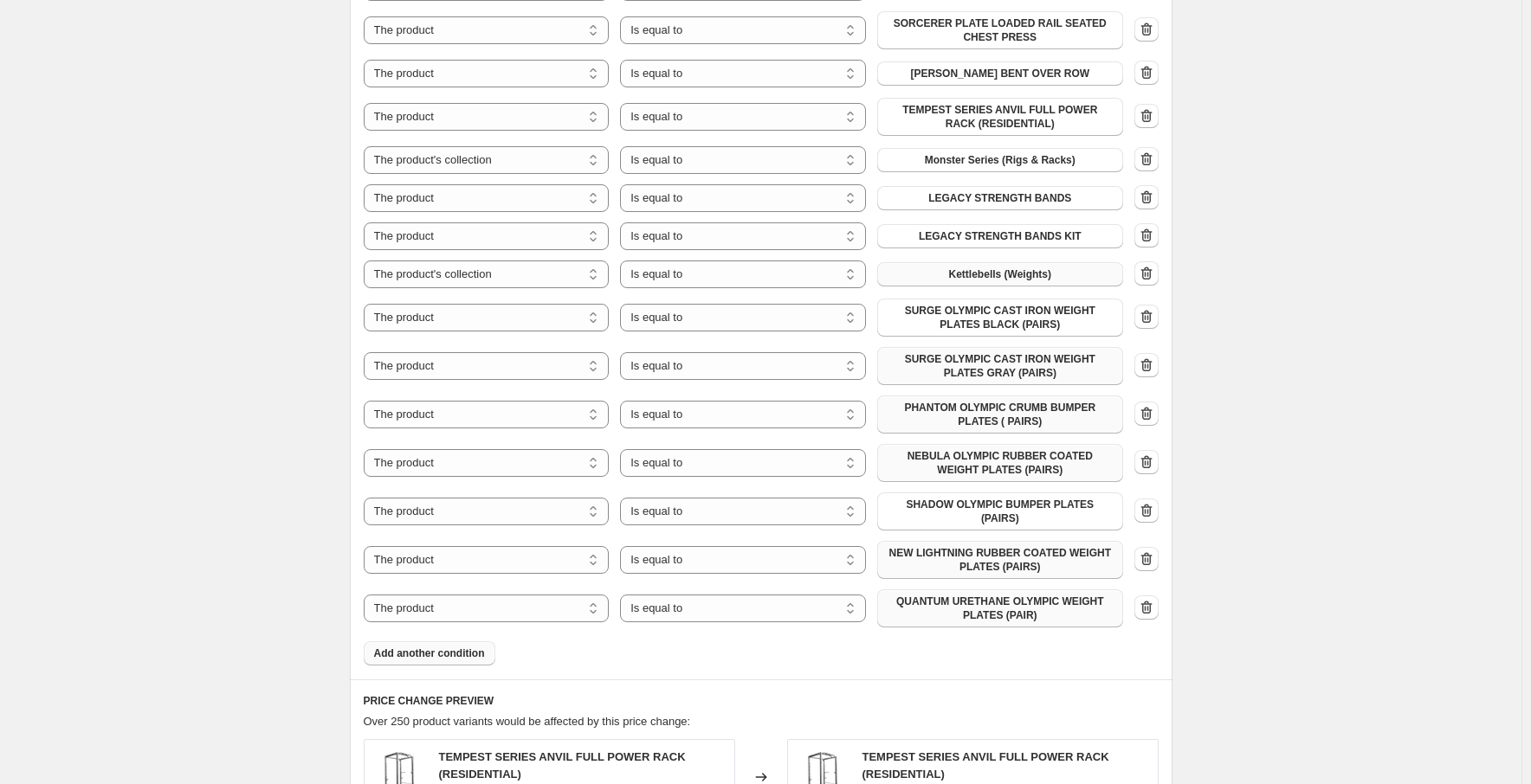
click at [478, 657] on span "Add another condition" at bounding box center [429, 653] width 111 height 14
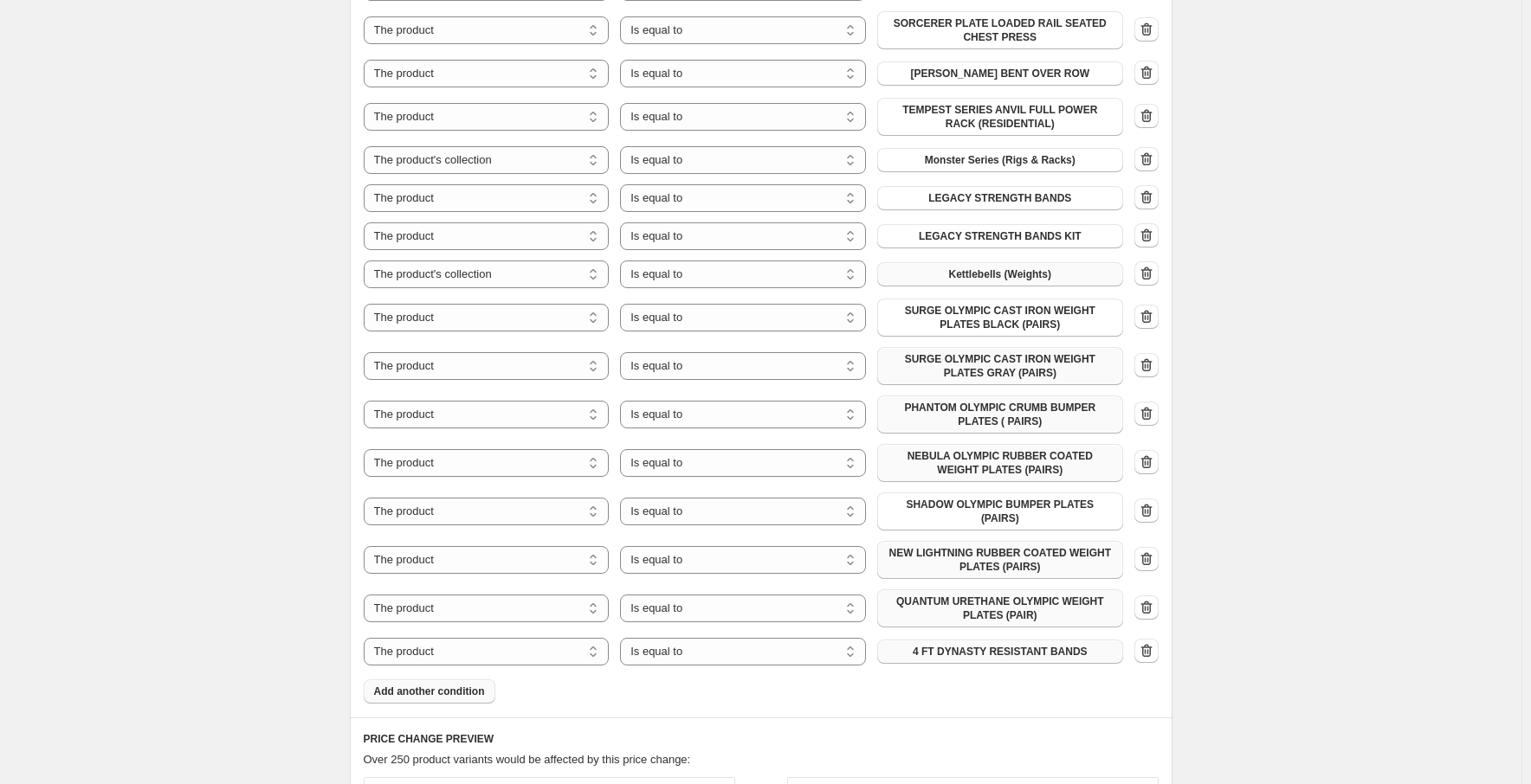
click at [999, 657] on span "4 FT DYNASTY RESISTANT BANDS" at bounding box center [1000, 651] width 175 height 14
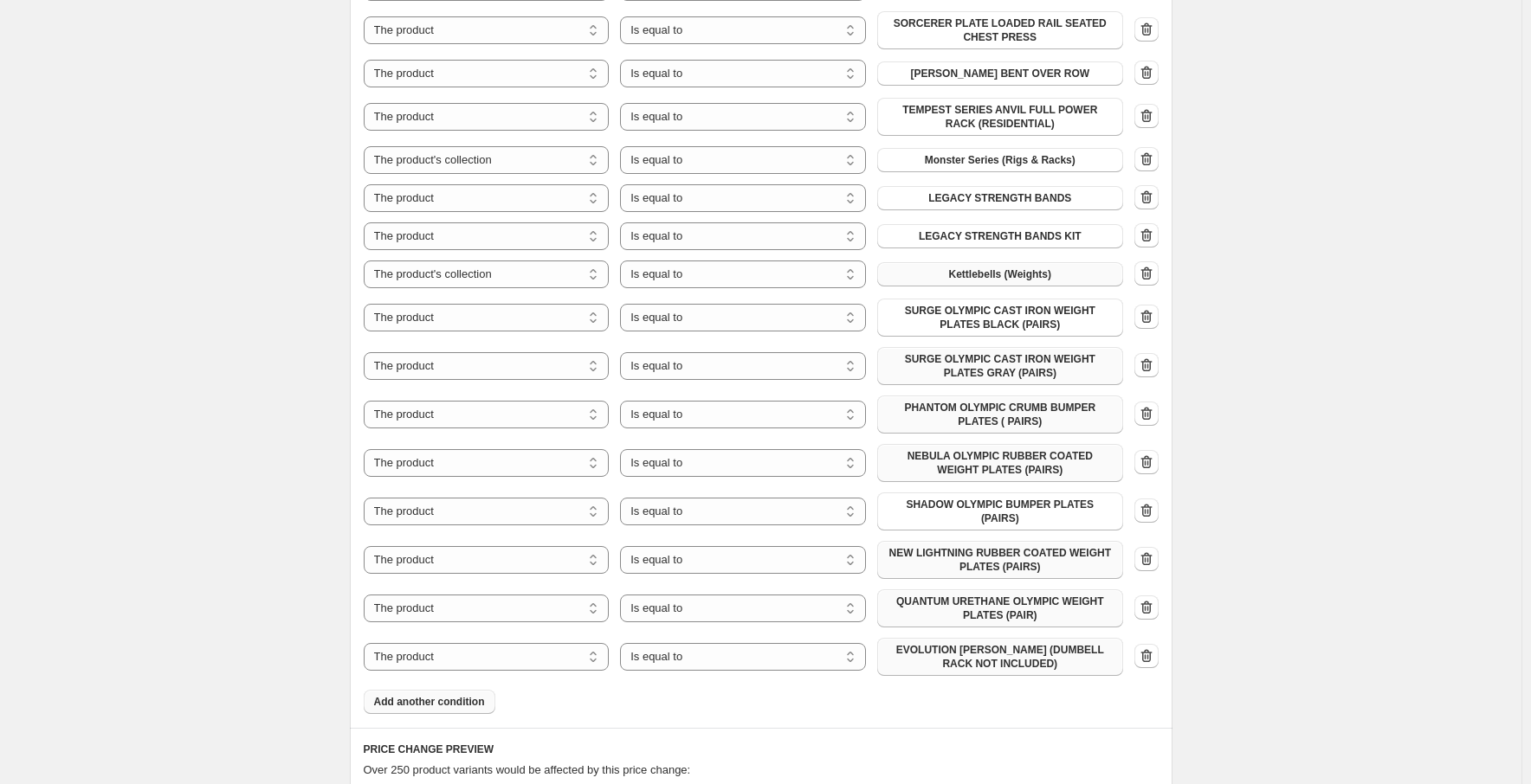
click at [474, 703] on span "Add another condition" at bounding box center [429, 701] width 111 height 14
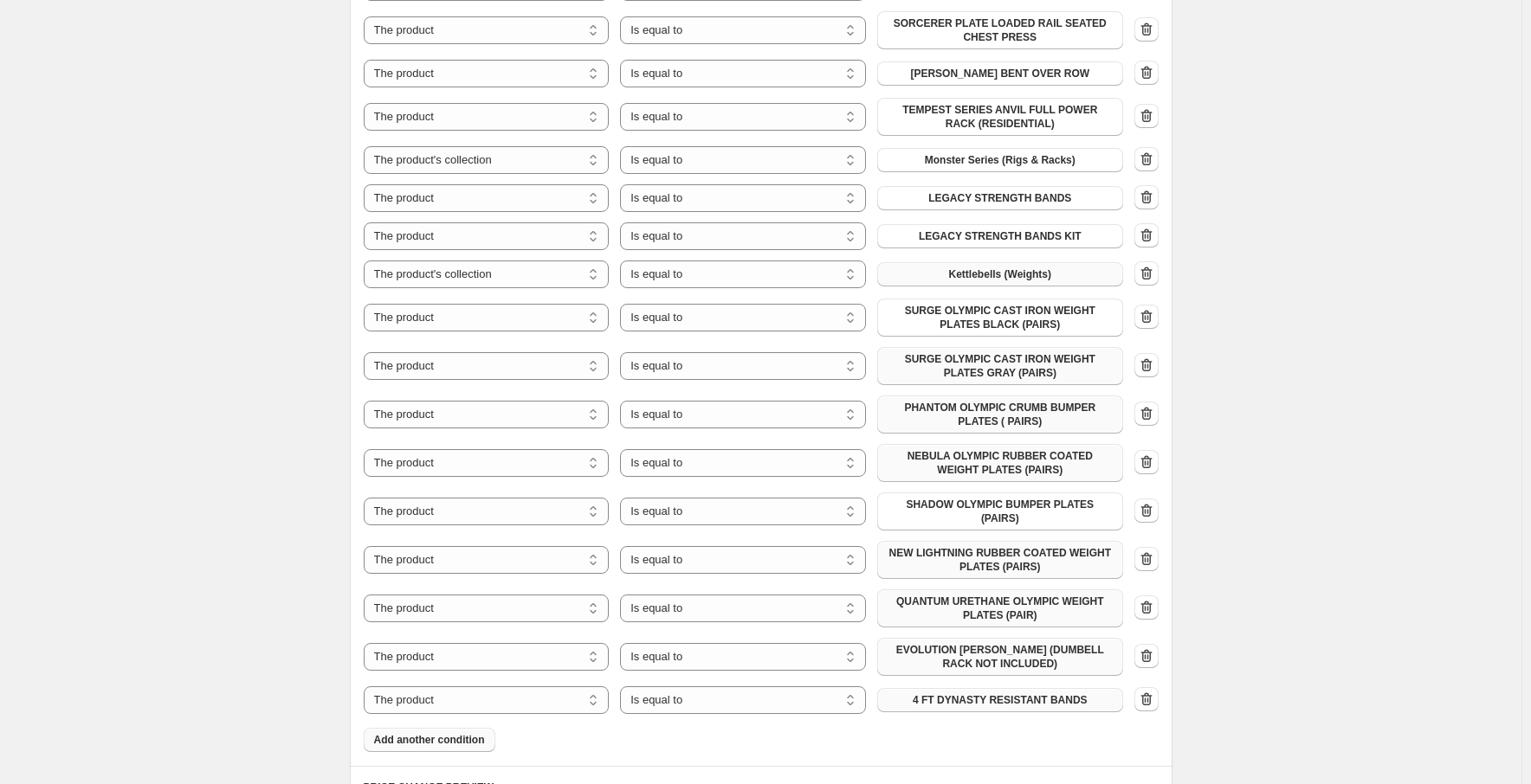
click at [1006, 692] on button "4 FT DYNASTY RESISTANT BANDS" at bounding box center [1000, 700] width 246 height 24
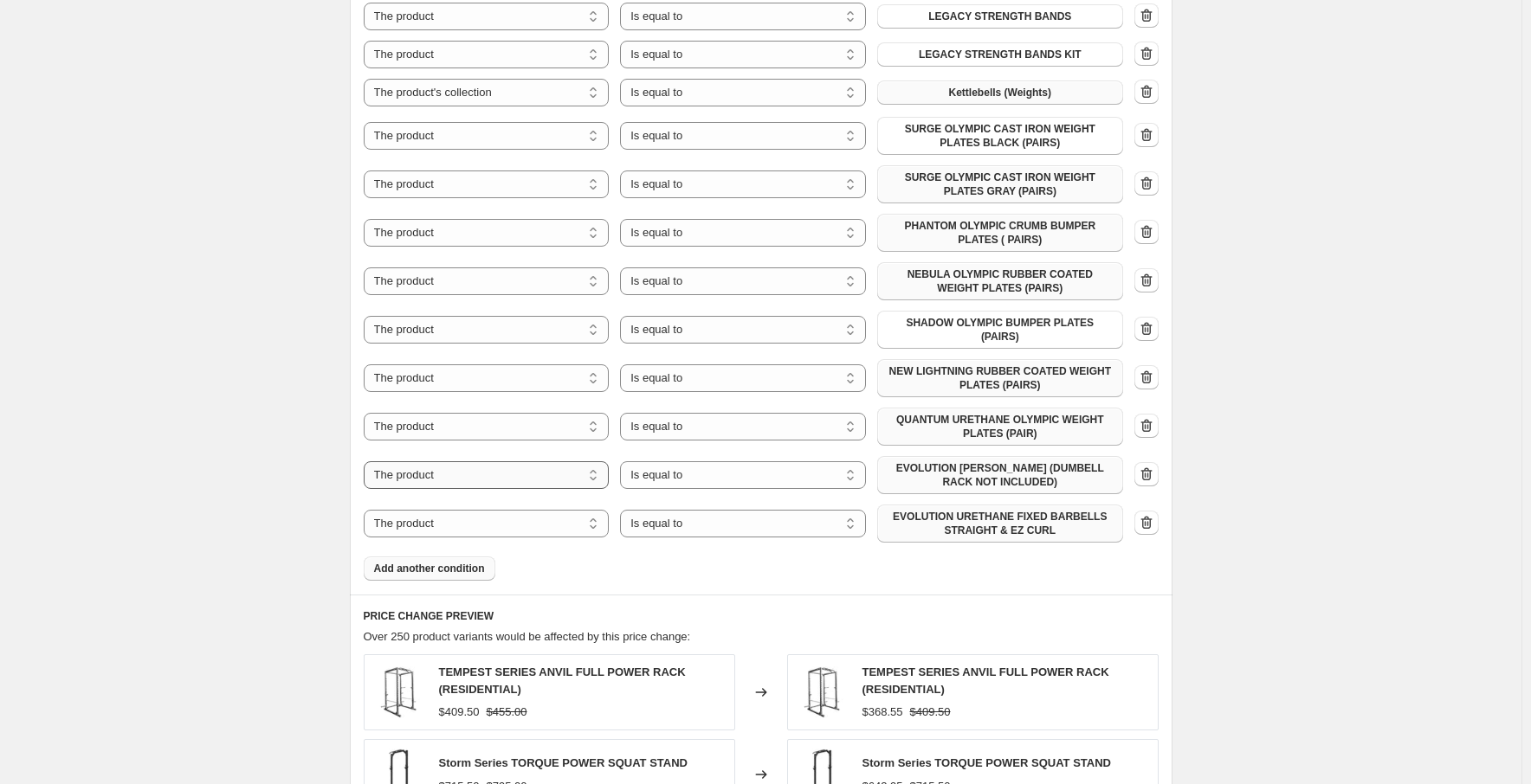
scroll to position [2078, 0]
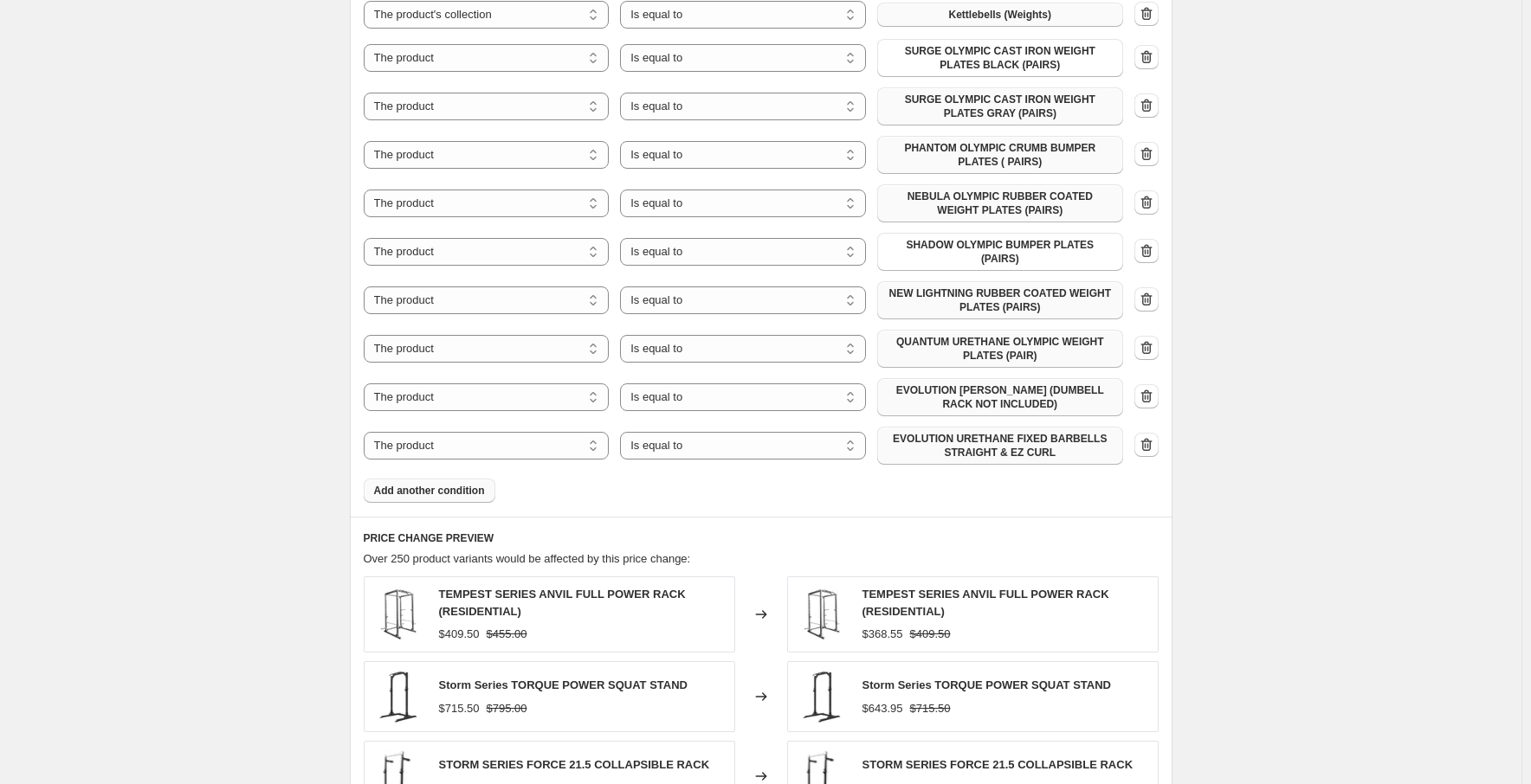
click at [445, 485] on span "Add another condition" at bounding box center [429, 490] width 111 height 14
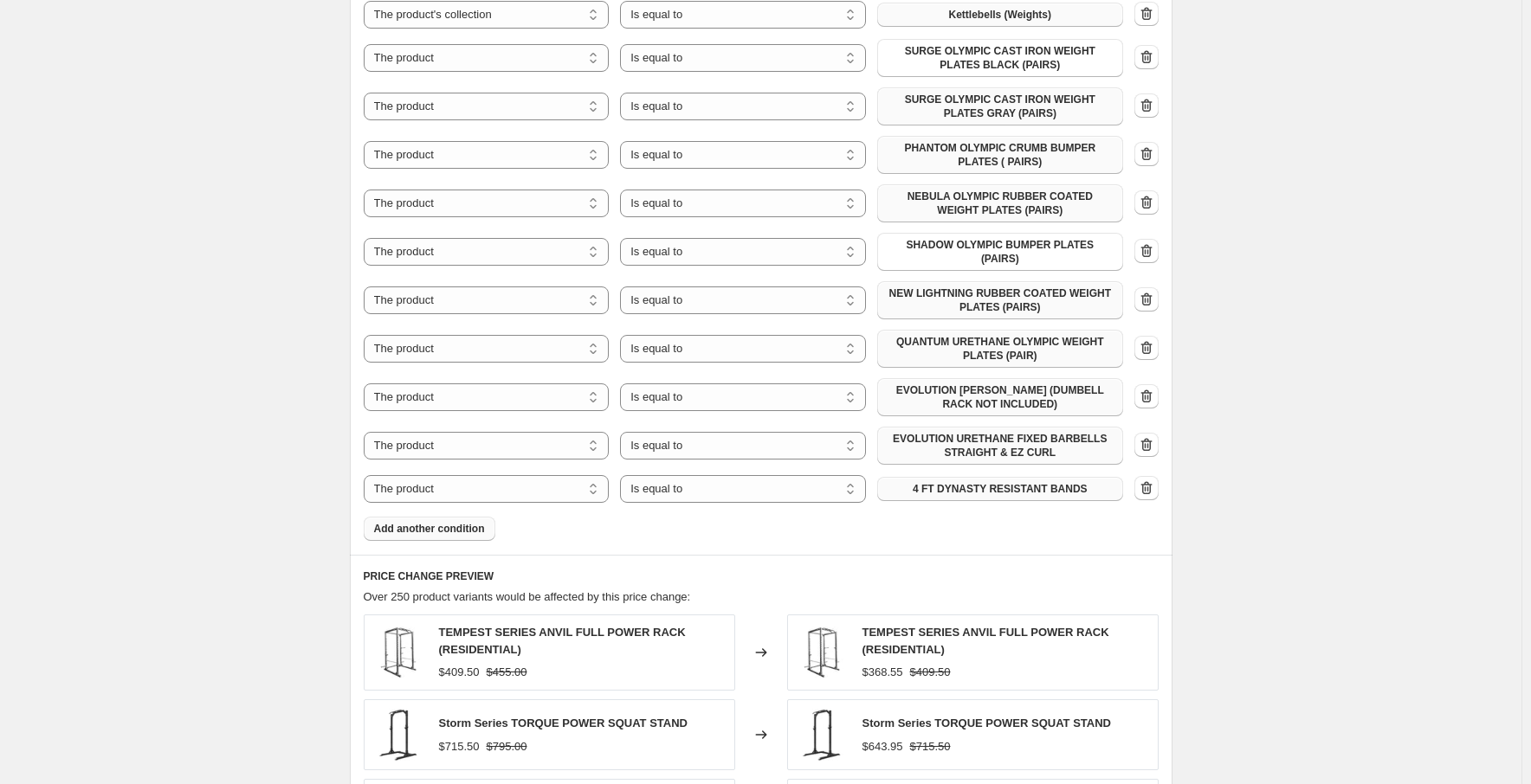
click at [1007, 479] on button "4 FT DYNASTY RESISTANT BANDS" at bounding box center [1000, 489] width 246 height 24
click at [443, 532] on span "Add another condition" at bounding box center [429, 528] width 111 height 14
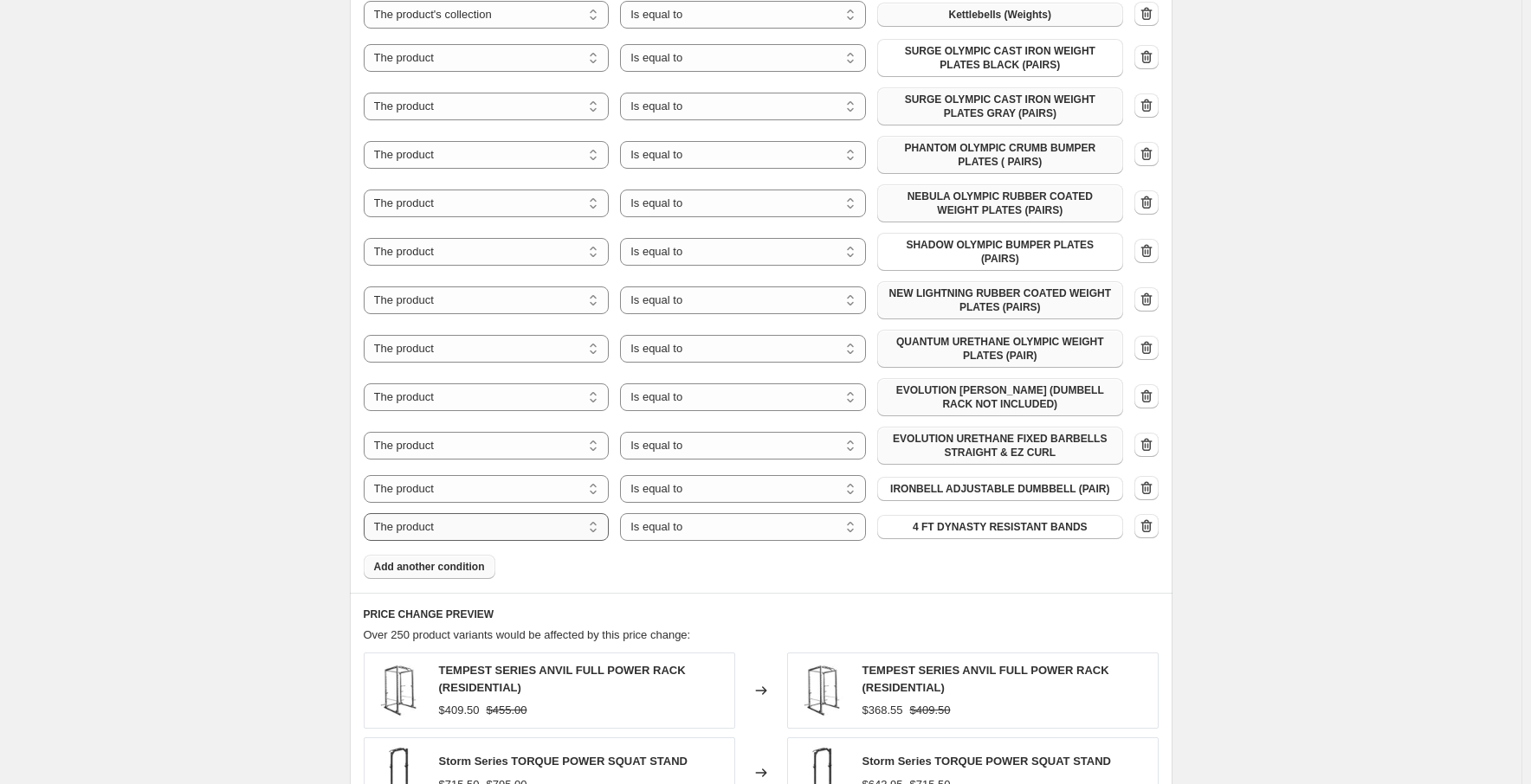
click at [575, 527] on select "The product The product's collection The product's tag The product's vendor The…" at bounding box center [486, 527] width 246 height 28
click at [1063, 525] on span "4 FT DYNASTY RESISTANT BANDS" at bounding box center [1000, 526] width 175 height 14
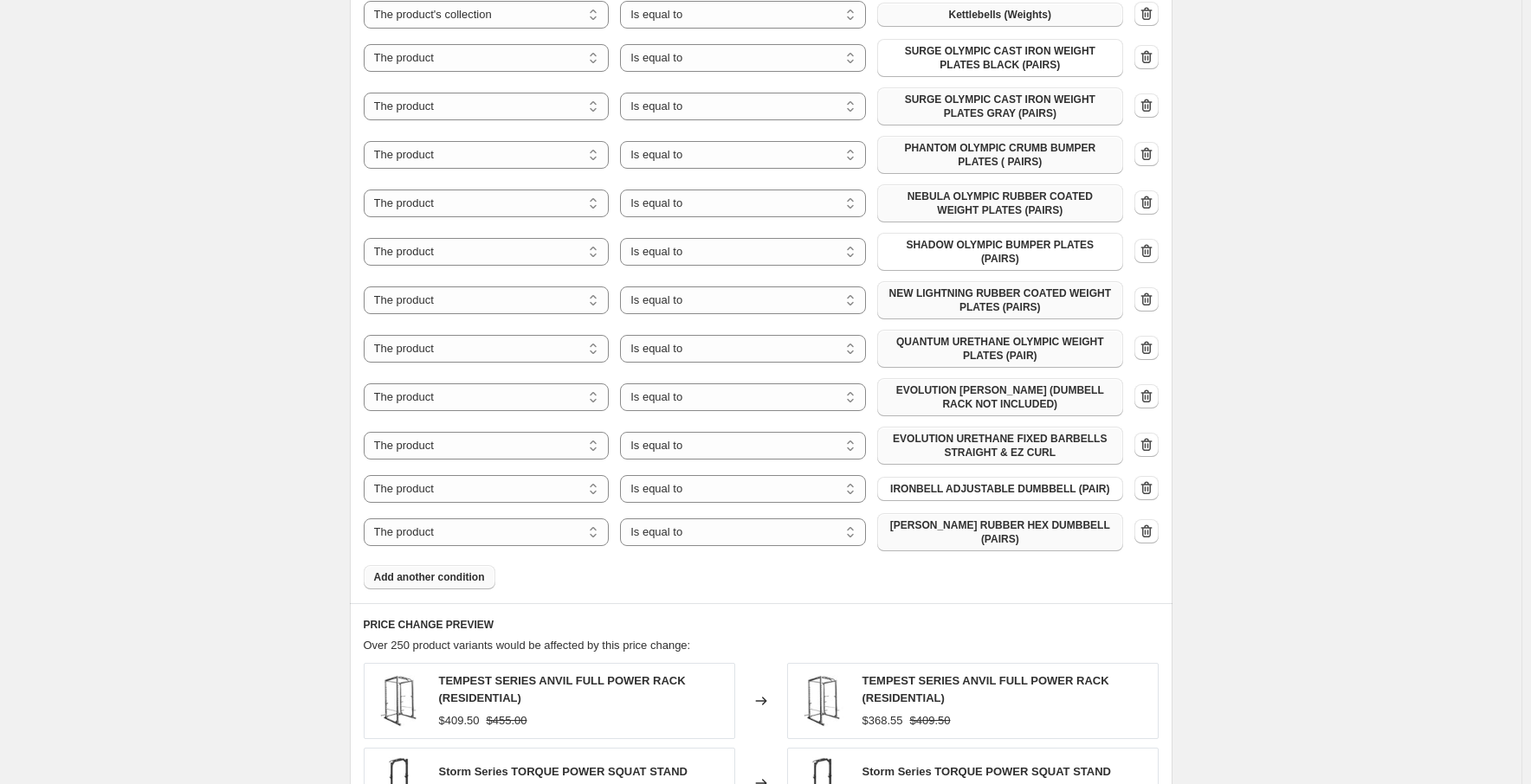
click at [424, 570] on span "Add another condition" at bounding box center [429, 577] width 111 height 14
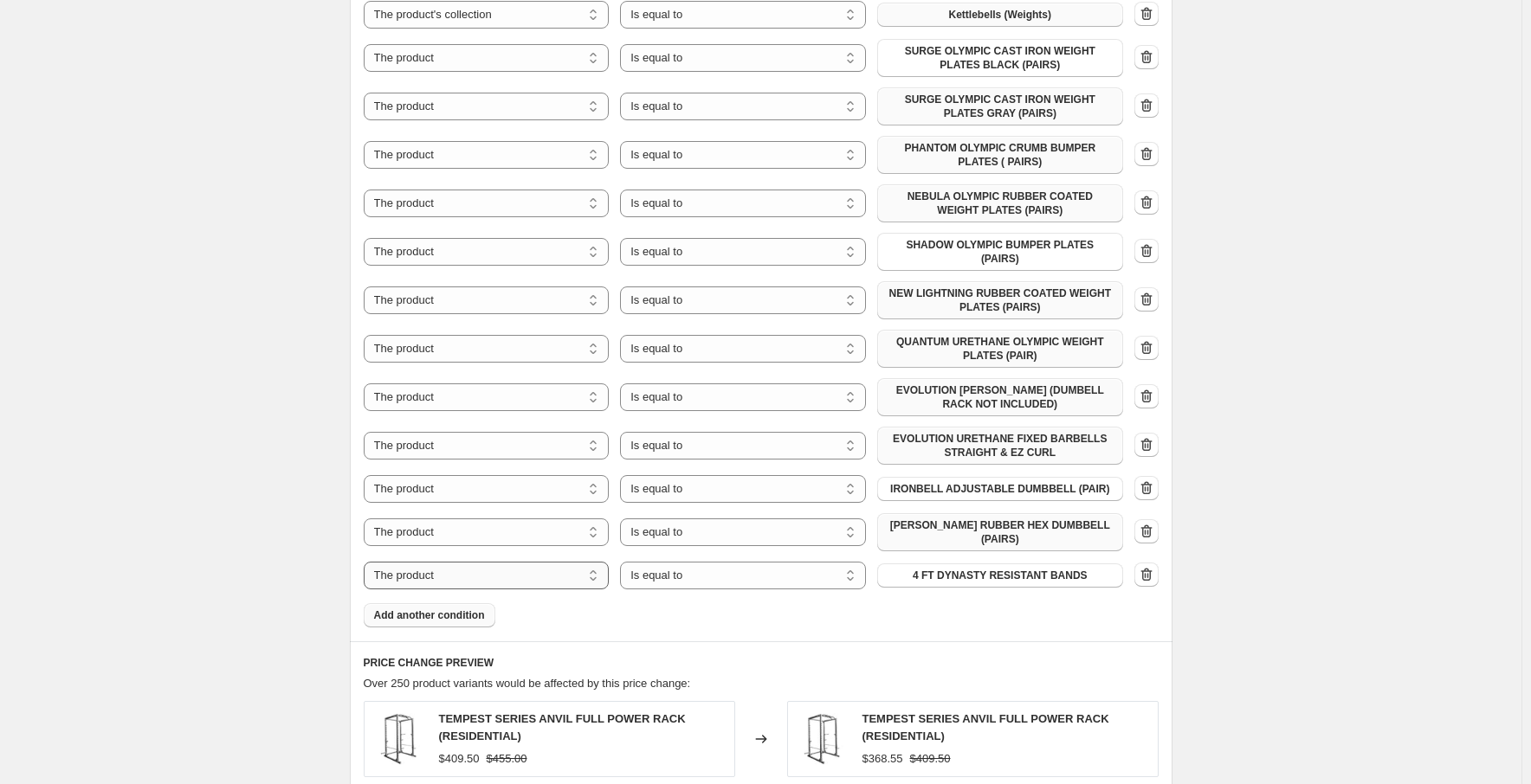
click at [556, 565] on select "The product The product's collection The product's tag The product's vendor The…" at bounding box center [486, 576] width 246 height 28
select select "collection"
click at [1053, 567] on button "101 Bundles" at bounding box center [1000, 576] width 246 height 24
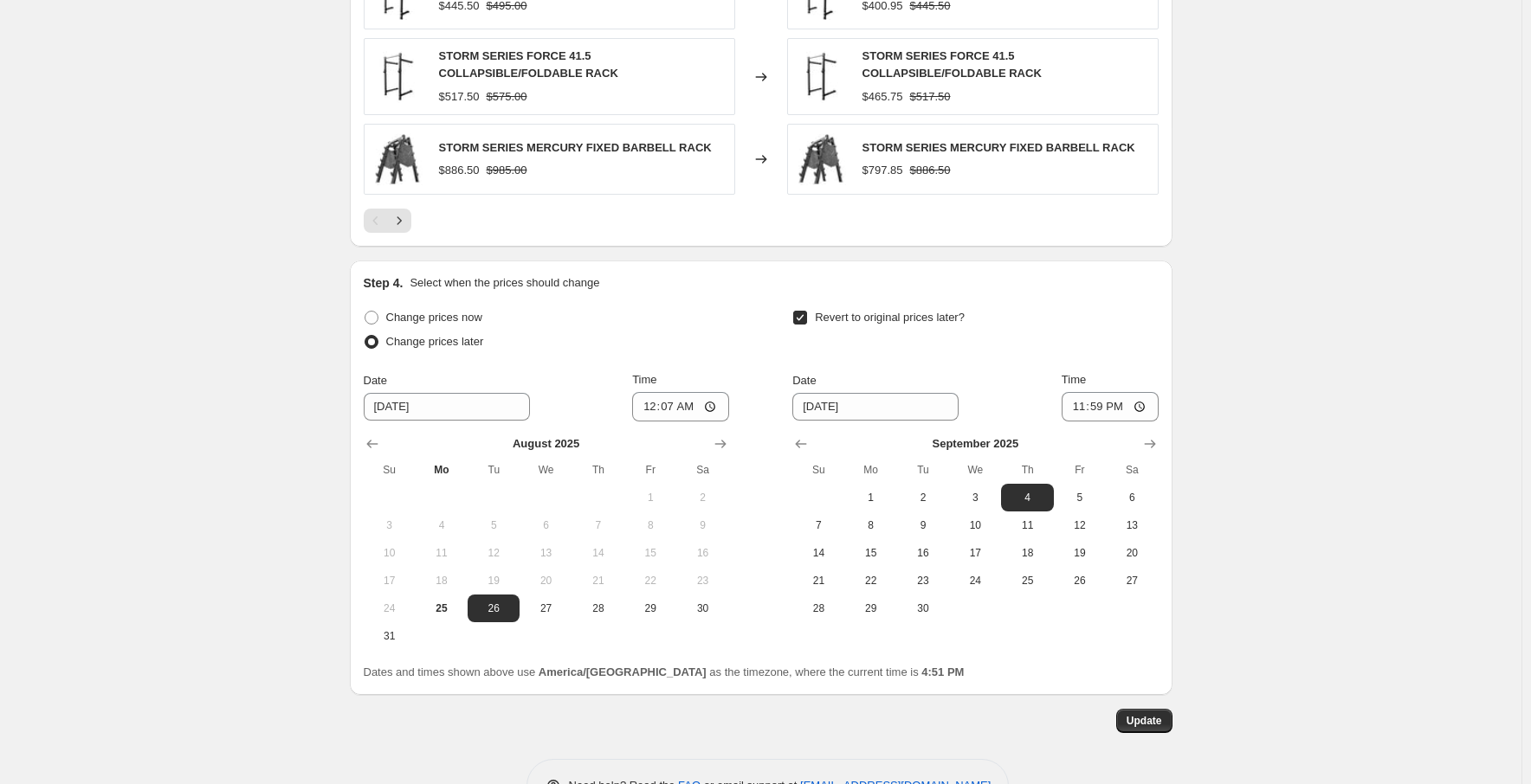
scroll to position [3026, 0]
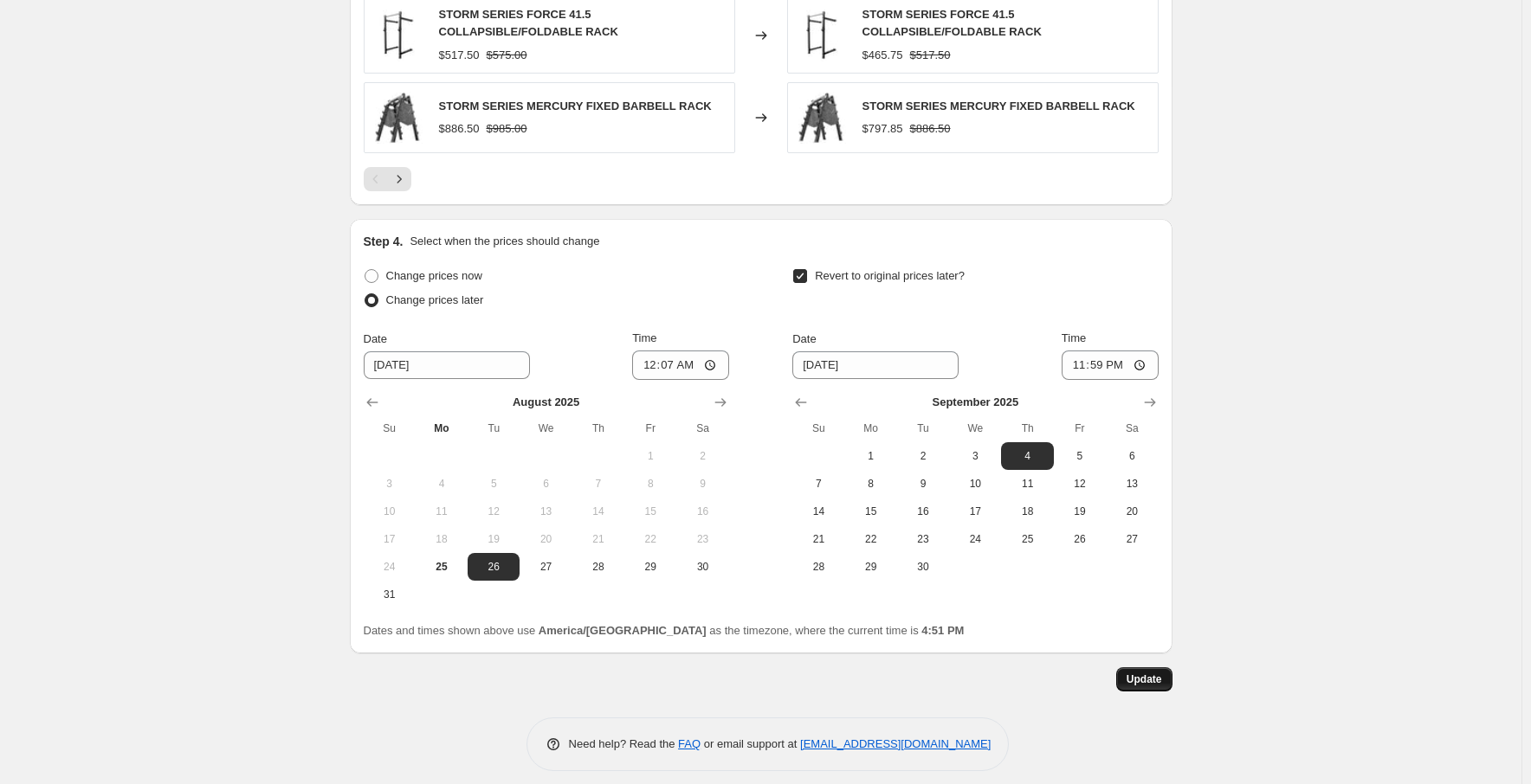
click at [1150, 672] on span "Update" at bounding box center [1144, 679] width 35 height 14
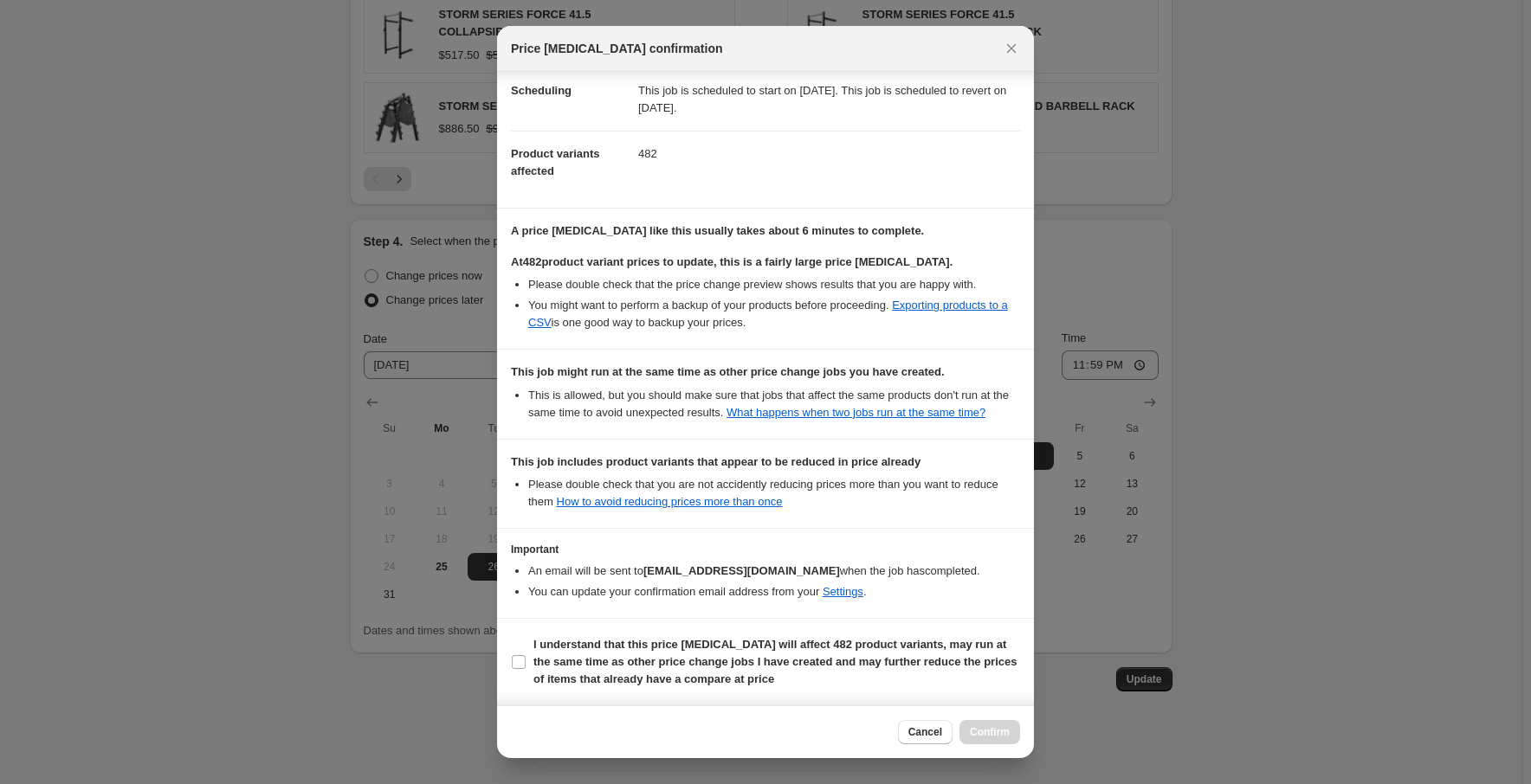
scroll to position [177, 0]
click at [526, 657] on span ":r43:" at bounding box center [518, 662] width 16 height 16
click at [526, 657] on input "I understand that this price [MEDICAL_DATA] will affect 482 product variants, m…" at bounding box center [518, 662] width 14 height 14
checkbox input "true"
click at [1005, 735] on span "Confirm" at bounding box center [989, 732] width 40 height 14
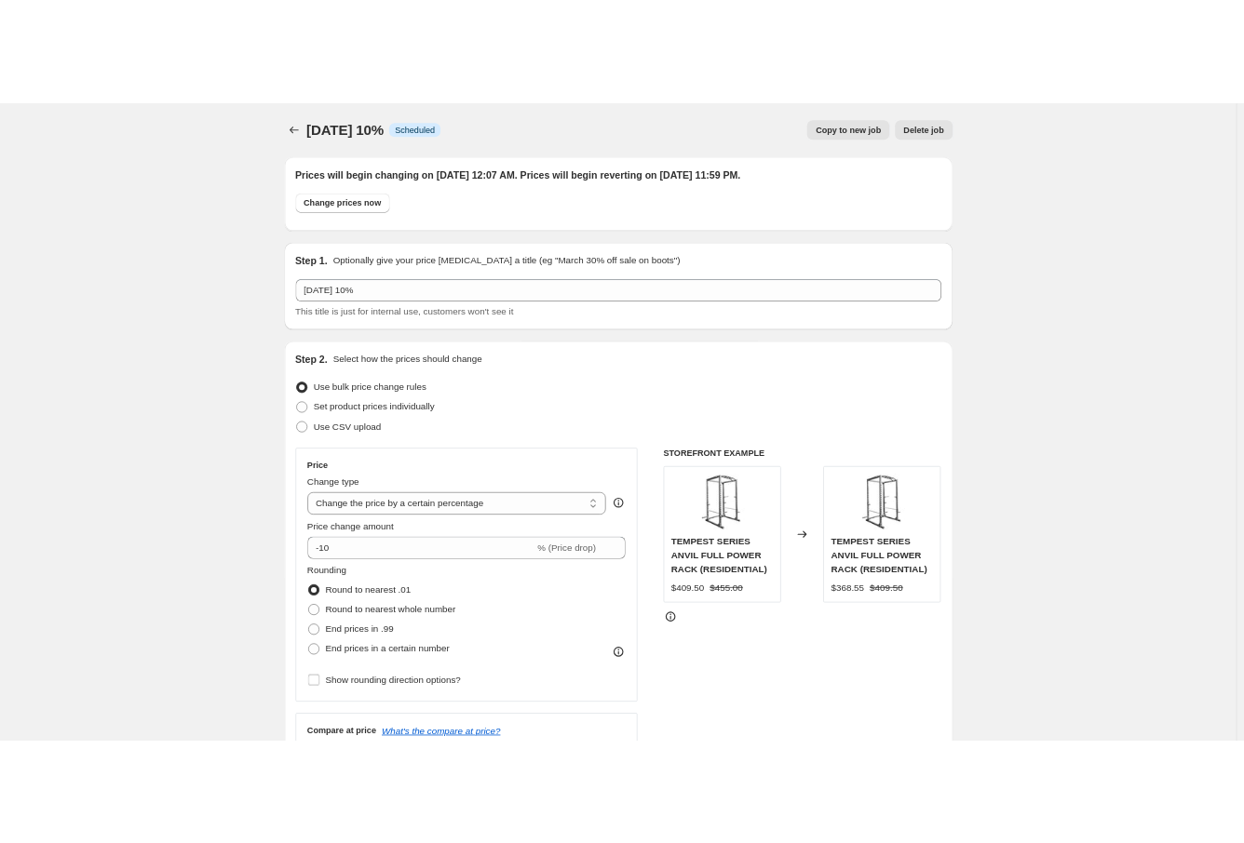
scroll to position [3254, 0]
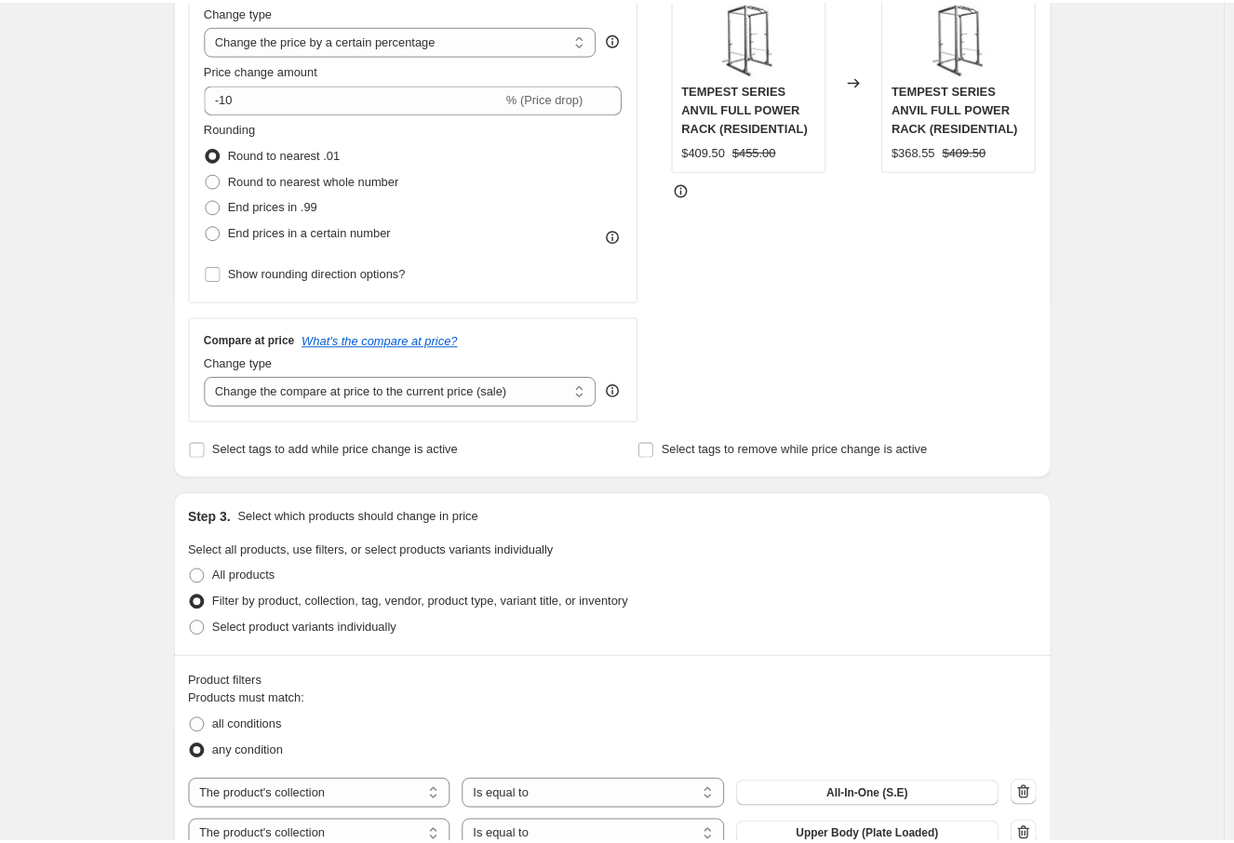
scroll to position [0, 0]
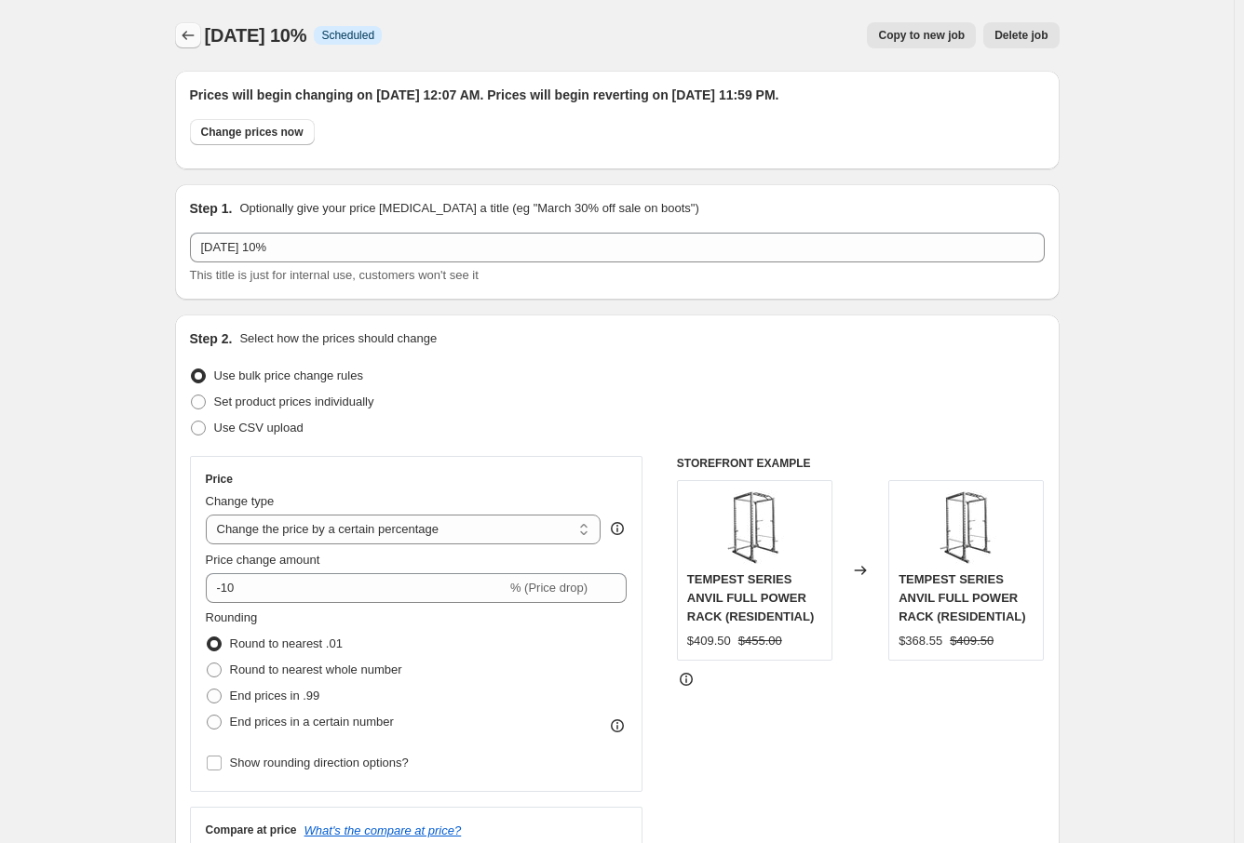
click at [195, 36] on icon "Price change jobs" at bounding box center [188, 35] width 19 height 19
